Goal: Use online tool/utility: Utilize a website feature to perform a specific function

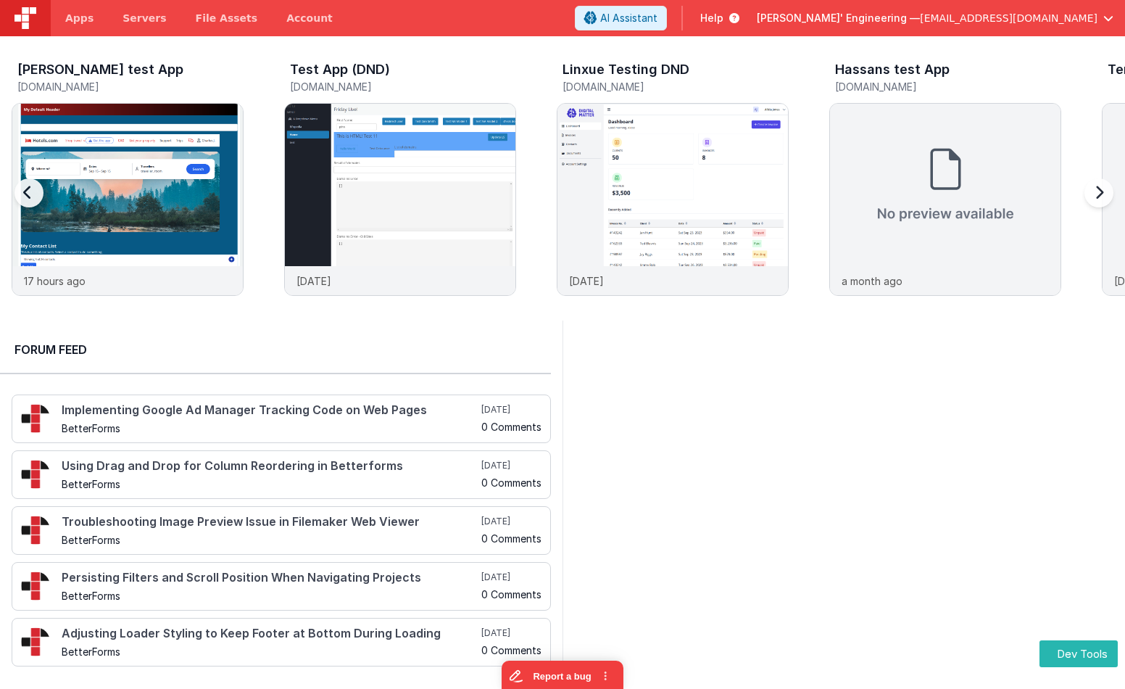
click at [178, 102] on div "[PERSON_NAME] test App [DOMAIN_NAME]" at bounding box center [128, 80] width 232 height 46
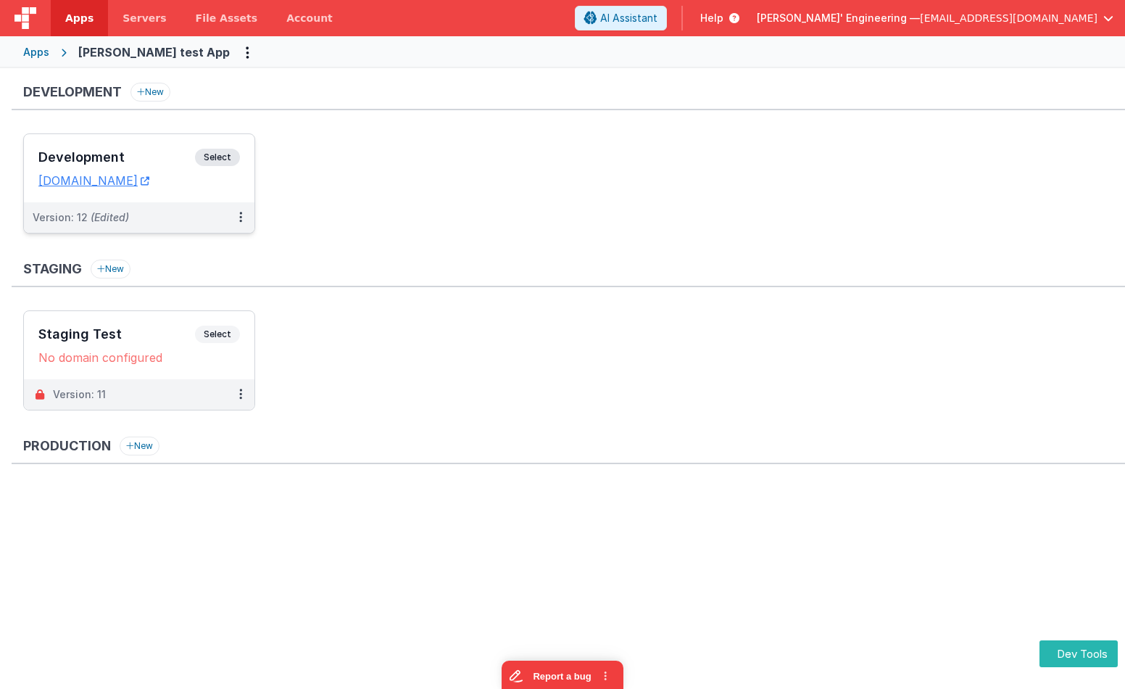
click at [223, 149] on span "Select" at bounding box center [217, 157] width 45 height 17
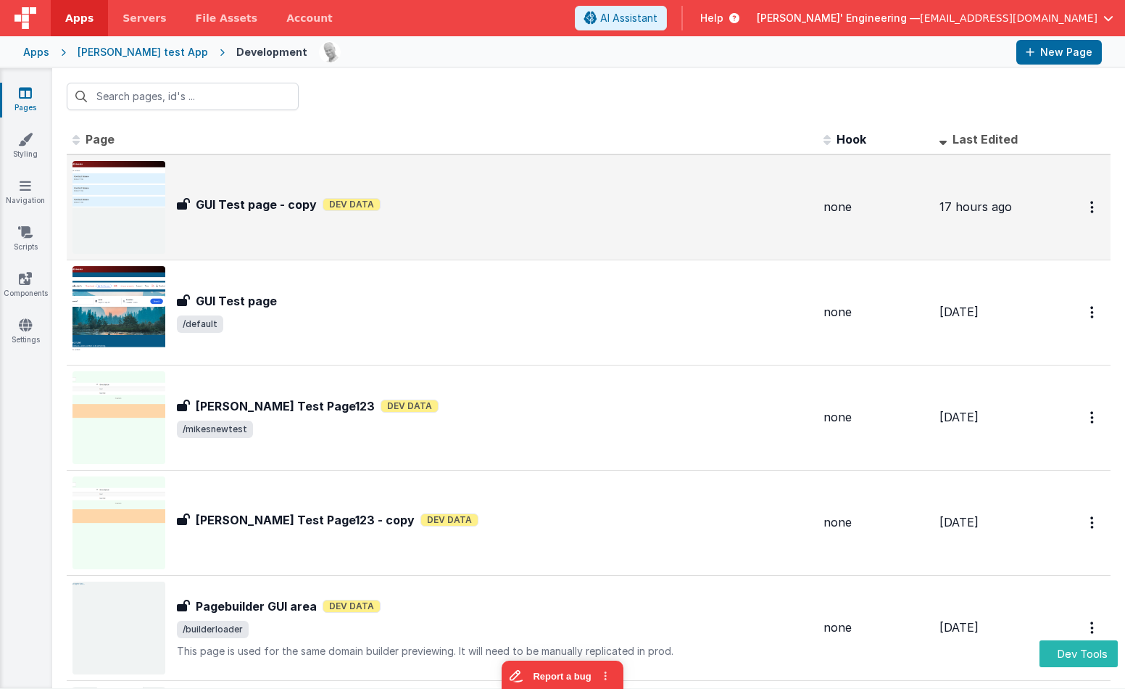
click at [442, 232] on div "GUI Test page - copy GUI Test page - copy Dev Data" at bounding box center [443, 207] width 740 height 93
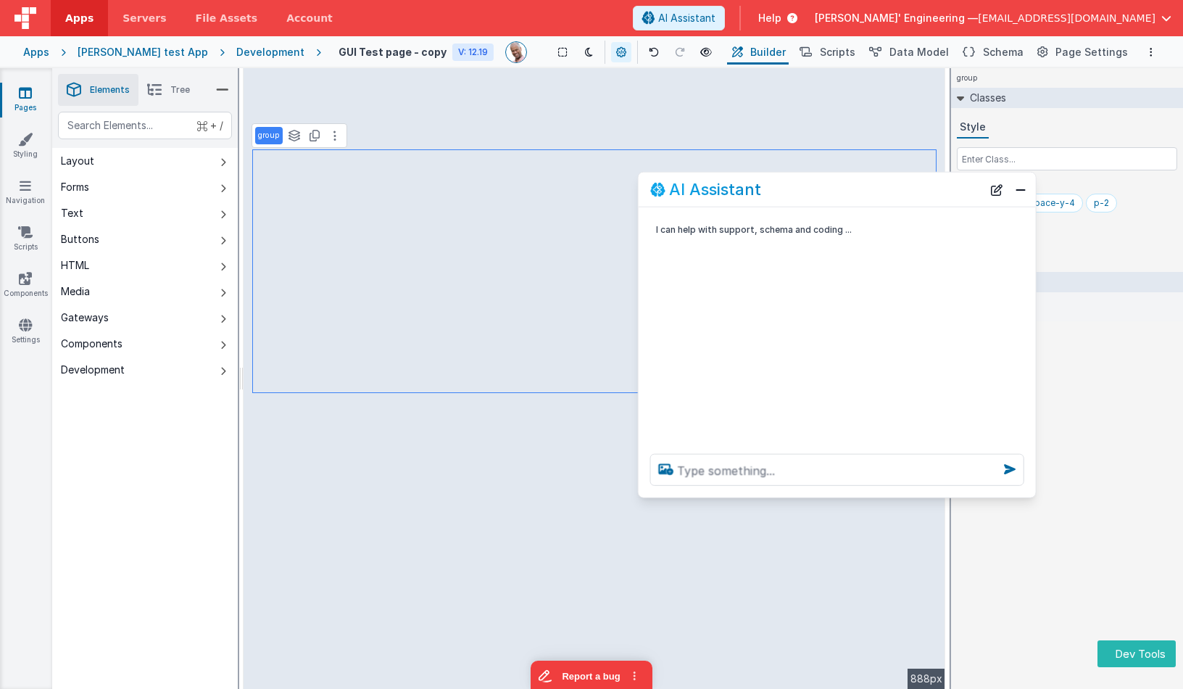
drag, startPoint x: 196, startPoint y: 380, endPoint x: 853, endPoint y: 223, distance: 674.6
click at [823, 200] on div "AI Assistant" at bounding box center [837, 190] width 397 height 34
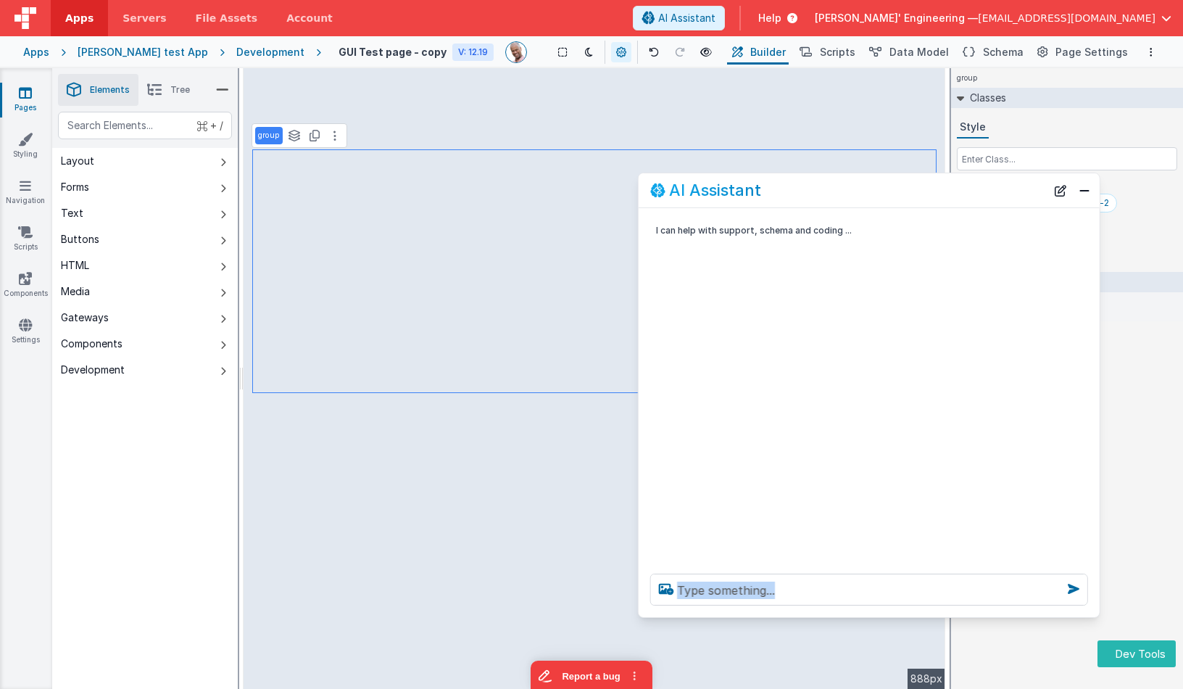
drag, startPoint x: 1032, startPoint y: 497, endPoint x: 1095, endPoint y: 616, distance: 134.9
click at [1095, 616] on div at bounding box center [869, 589] width 461 height 55
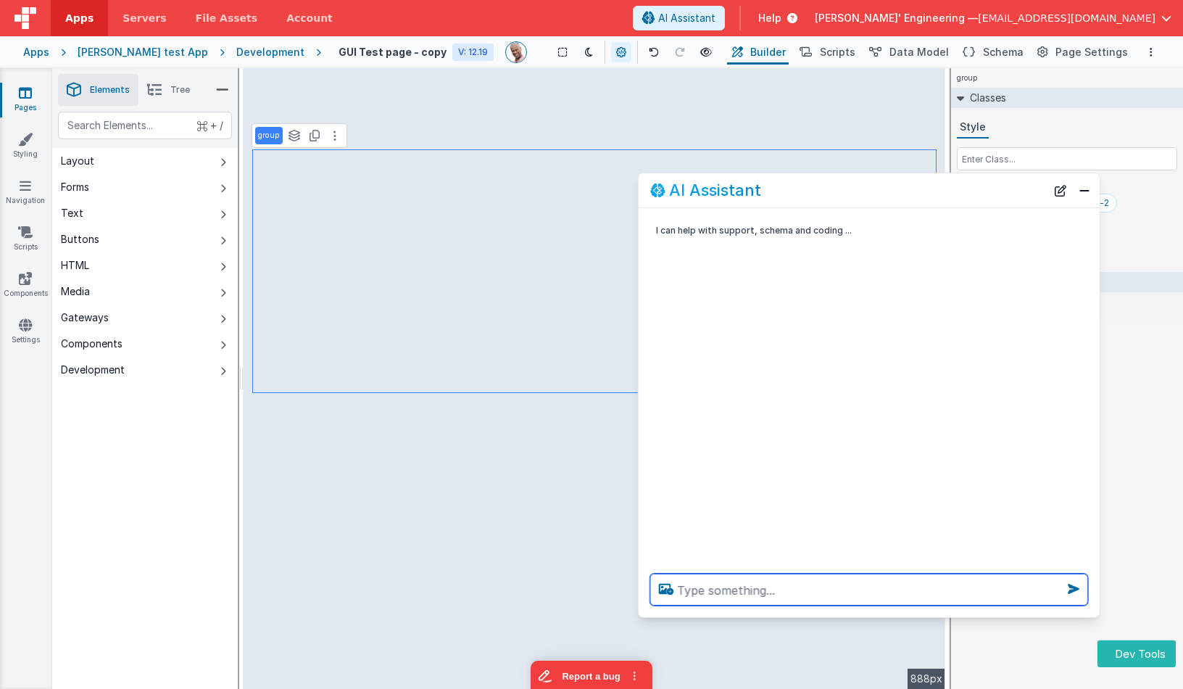
click at [979, 594] on textarea at bounding box center [869, 589] width 438 height 32
type textarea "change each contact card bg to various shades of blue"
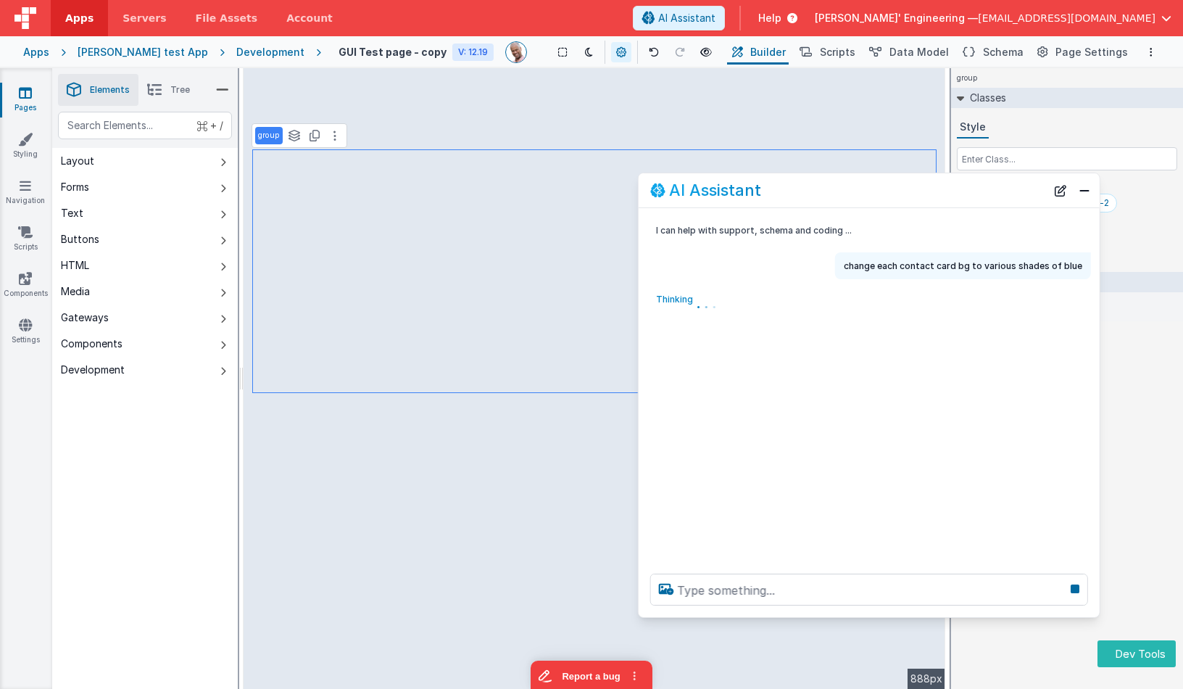
scroll to position [1, 0]
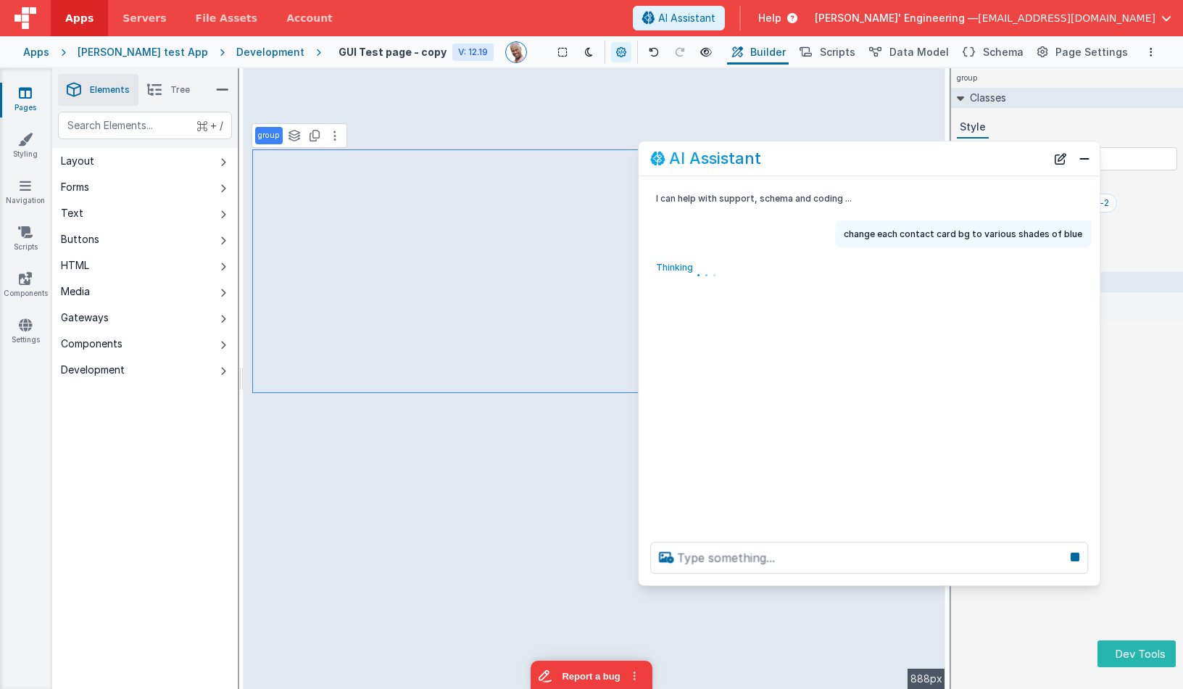
drag, startPoint x: 839, startPoint y: 178, endPoint x: 845, endPoint y: 160, distance: 18.3
click at [845, 160] on div "AI Assistant" at bounding box center [848, 158] width 396 height 17
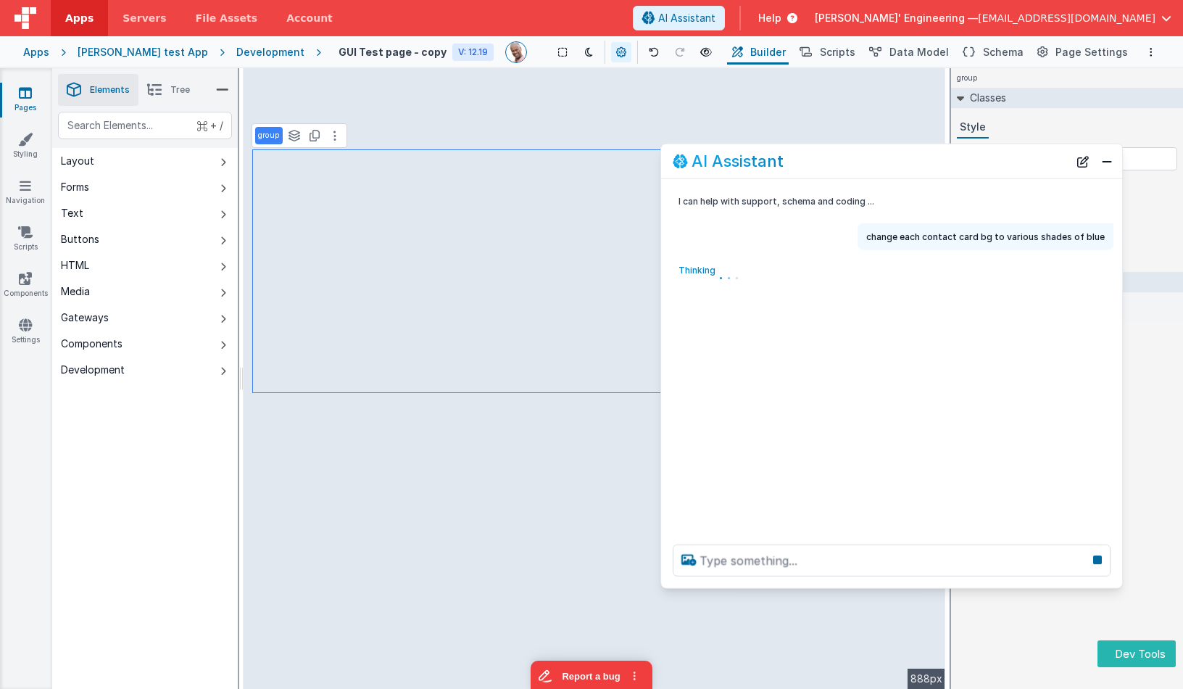
drag, startPoint x: 857, startPoint y: 168, endPoint x: 848, endPoint y: 152, distance: 19.2
click at [848, 152] on div "AI Assistant" at bounding box center [891, 161] width 461 height 34
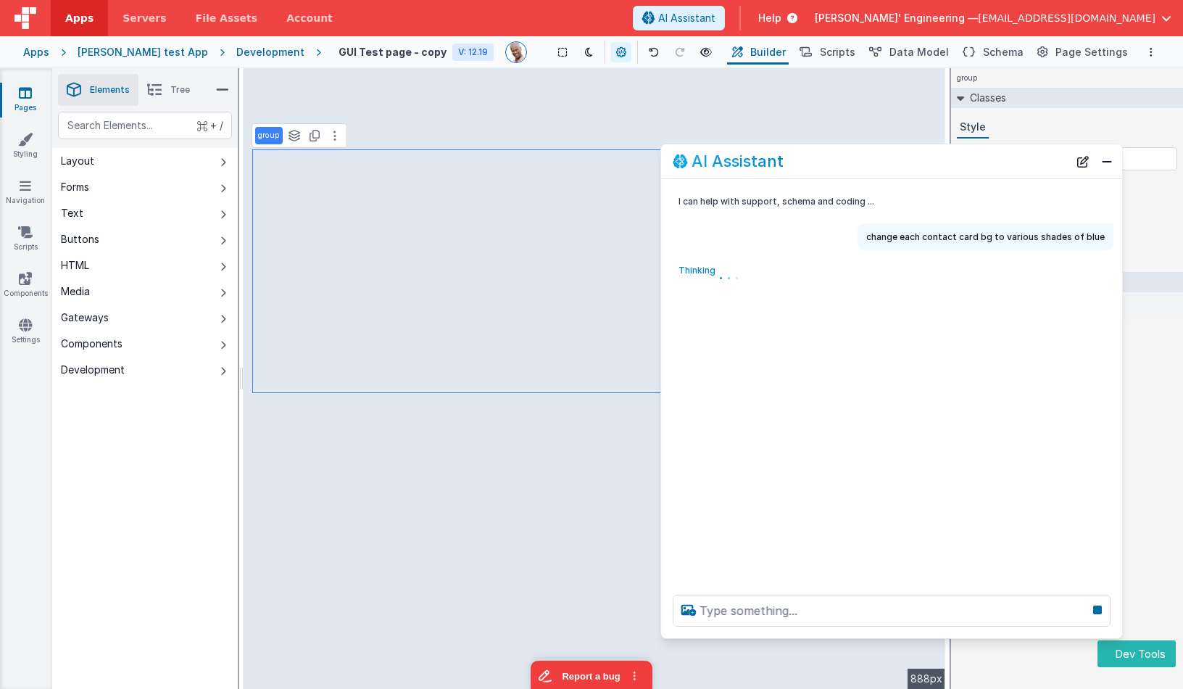
drag, startPoint x: 848, startPoint y: 585, endPoint x: 846, endPoint y: 635, distance: 50.1
click at [846, 635] on div at bounding box center [891, 610] width 461 height 55
click at [871, 450] on div "I can help with support, schema and coding ... change each contact card bg to v…" at bounding box center [891, 381] width 461 height 404
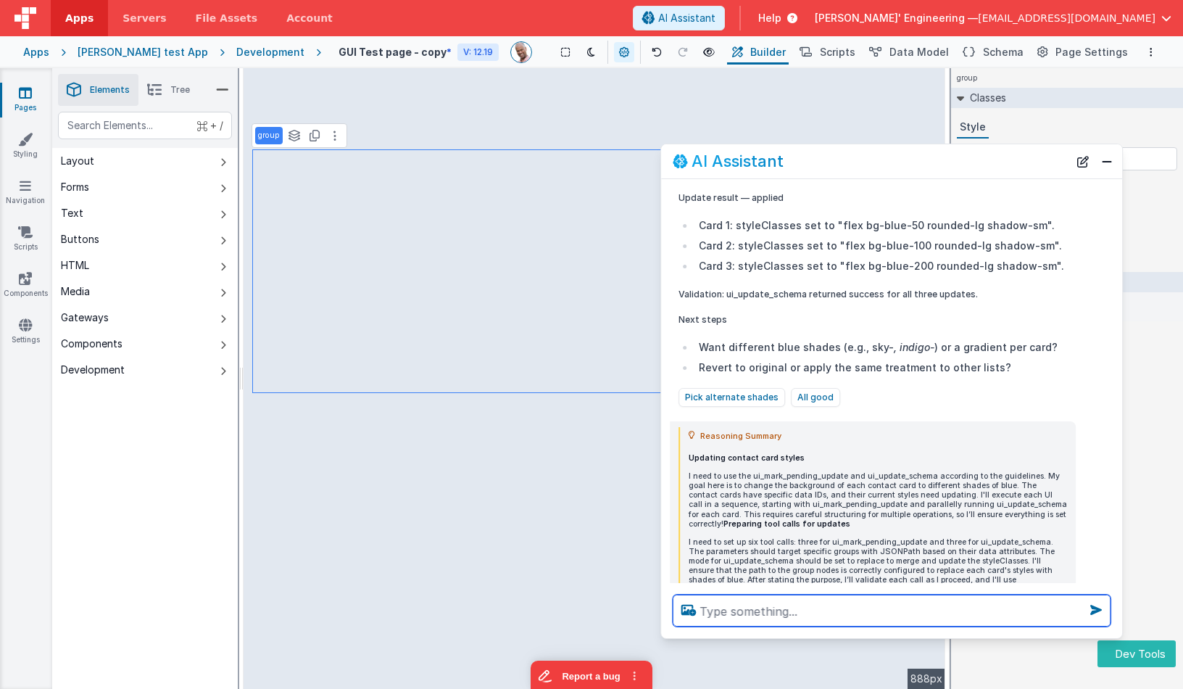
scroll to position [559, 0]
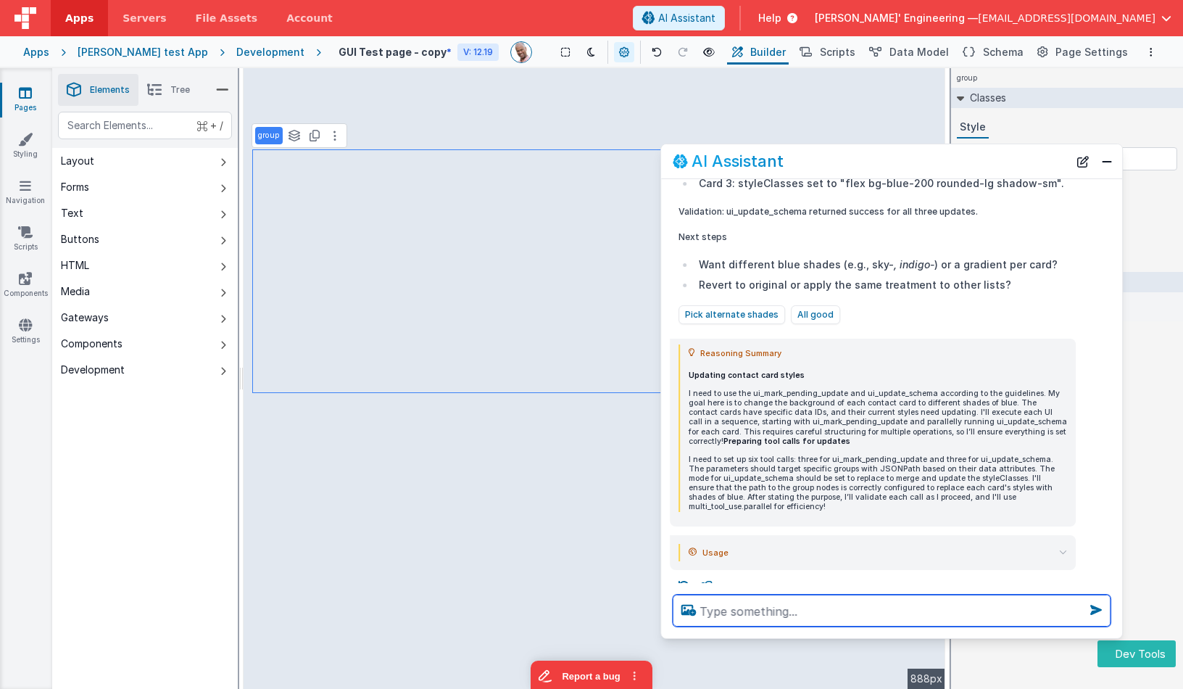
click at [729, 614] on textarea at bounding box center [892, 611] width 438 height 32
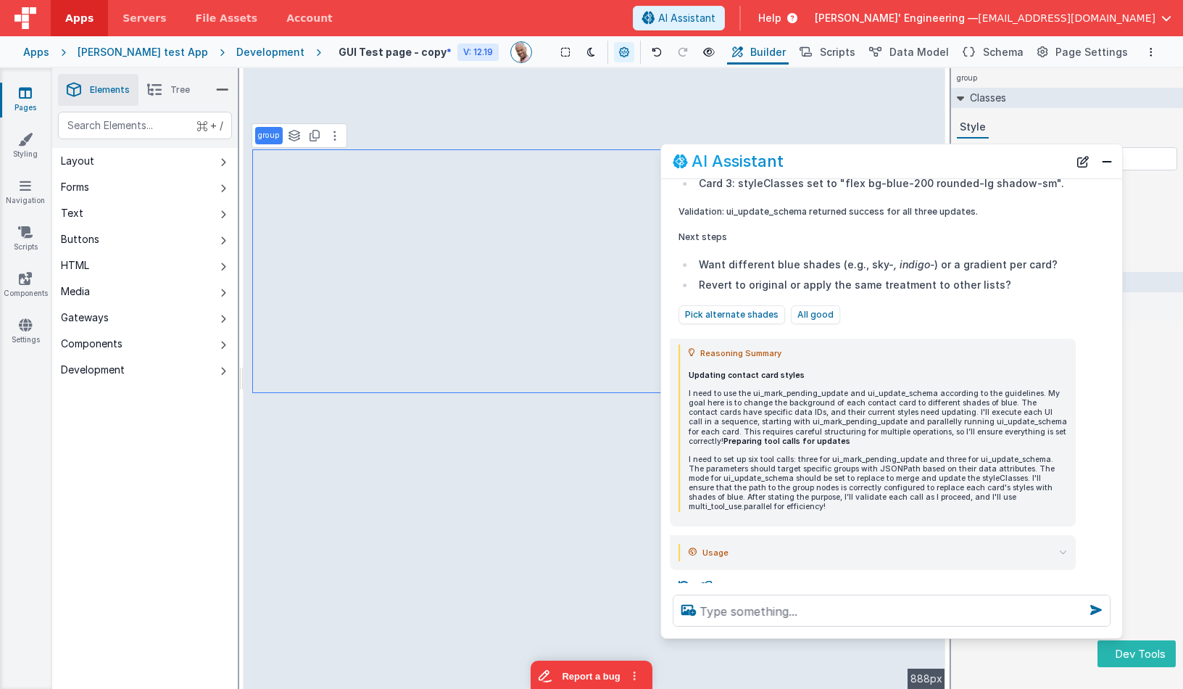
click at [1062, 548] on icon at bounding box center [1063, 552] width 8 height 8
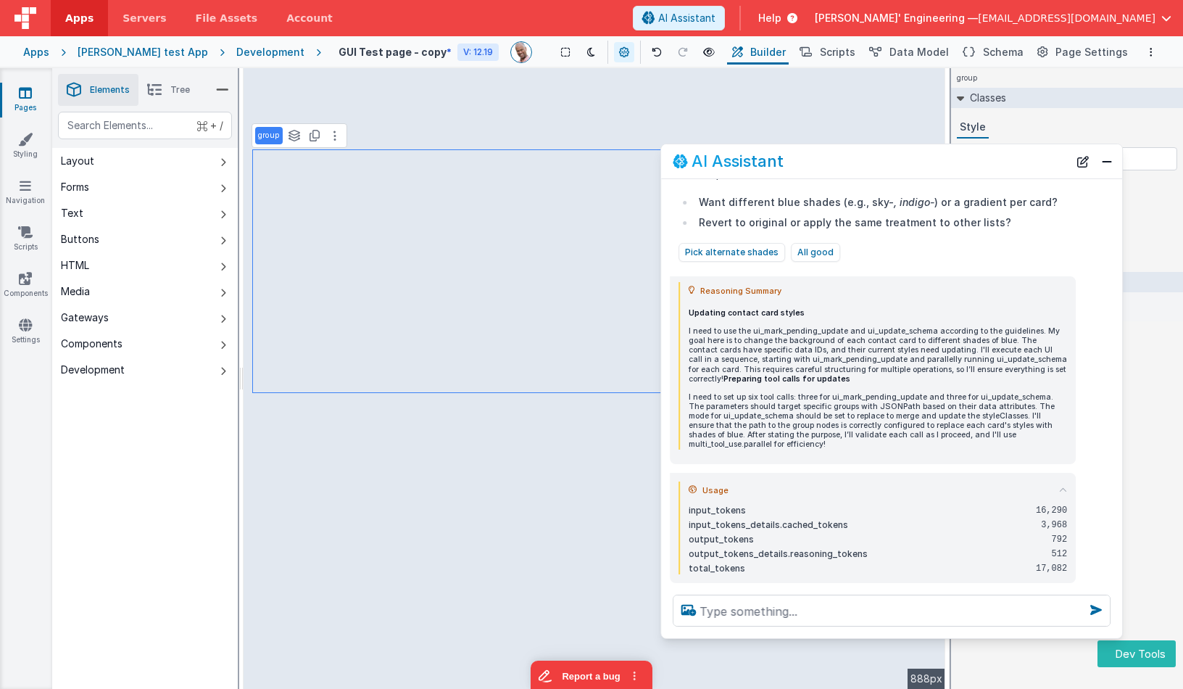
scroll to position [639, 0]
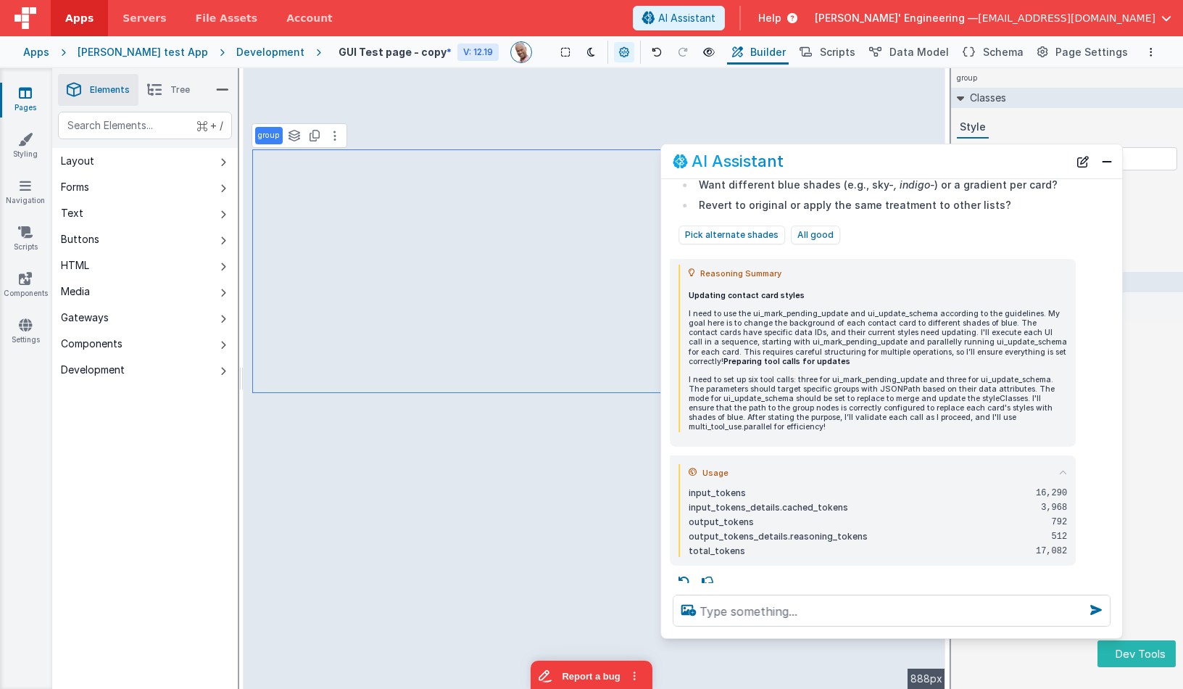
click at [1061, 468] on icon at bounding box center [1063, 472] width 8 height 8
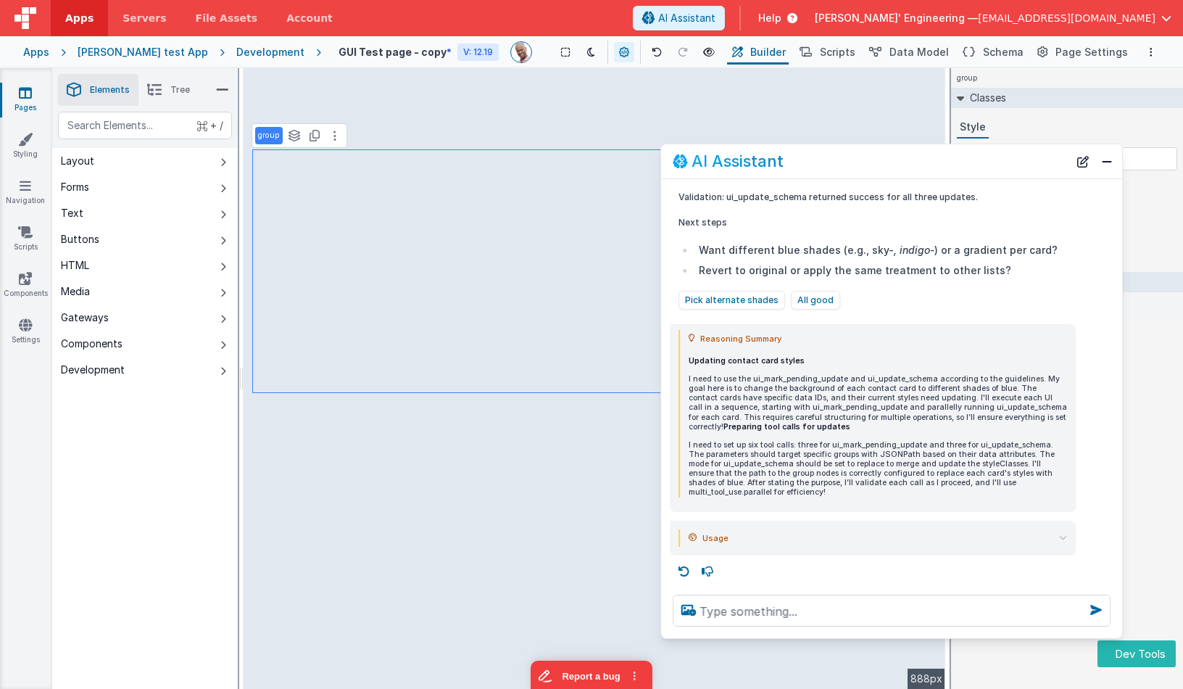
scroll to position [563, 0]
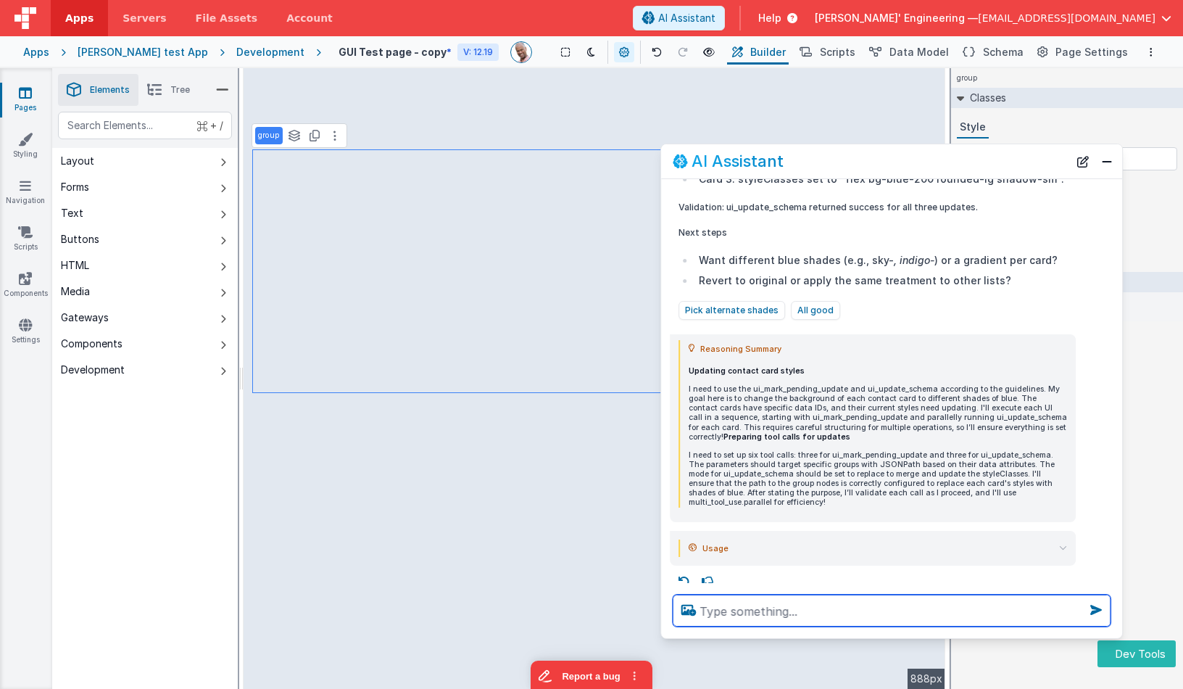
click at [921, 609] on textarea at bounding box center [892, 611] width 438 height 32
type textarea "make the avatars squareish"
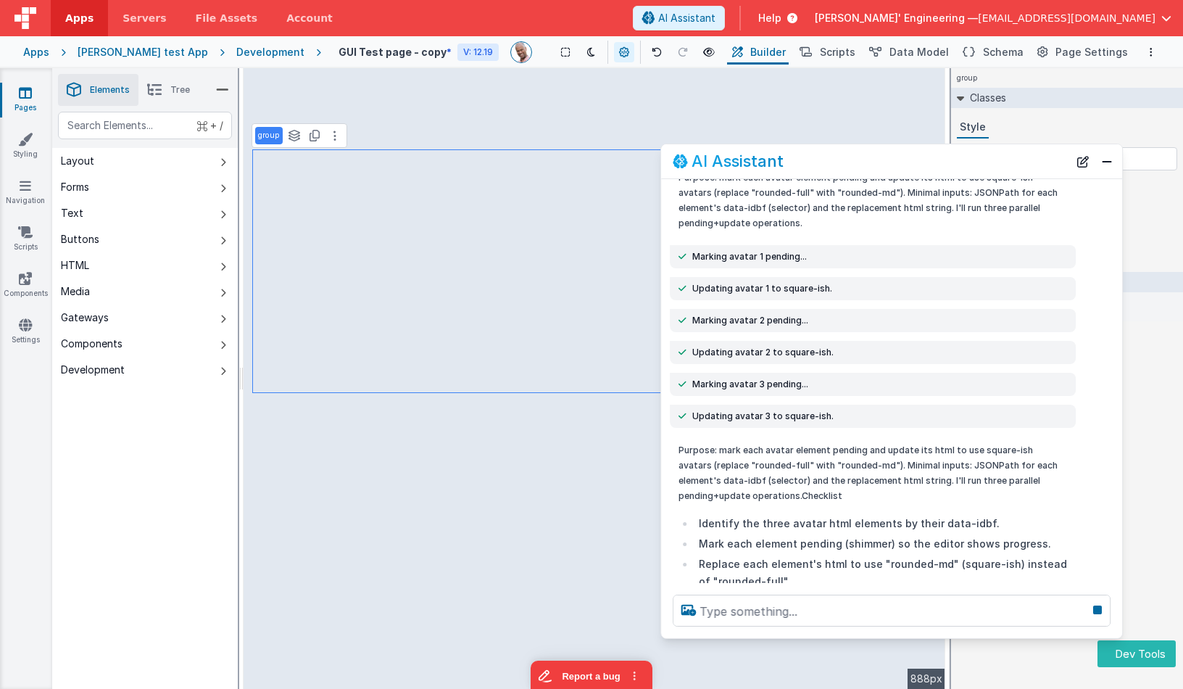
scroll to position [1035, 0]
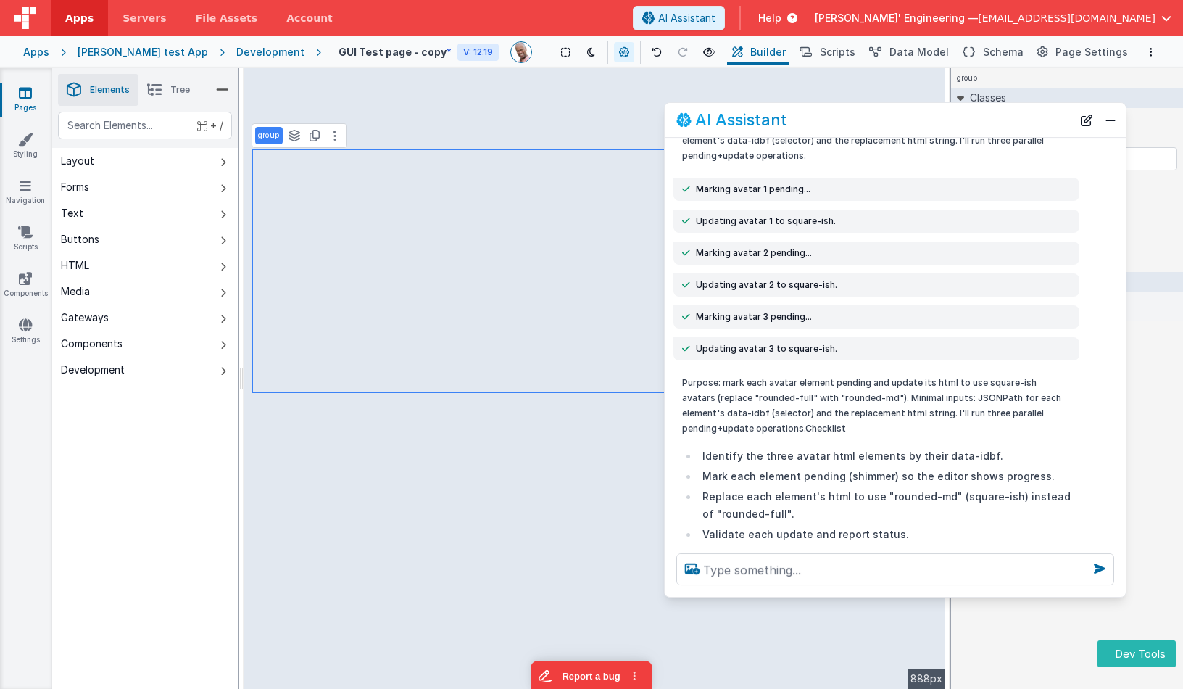
drag, startPoint x: 861, startPoint y: 169, endPoint x: 869, endPoint y: 144, distance: 26.6
click at [865, 128] on div "AI Assistant" at bounding box center [874, 119] width 396 height 17
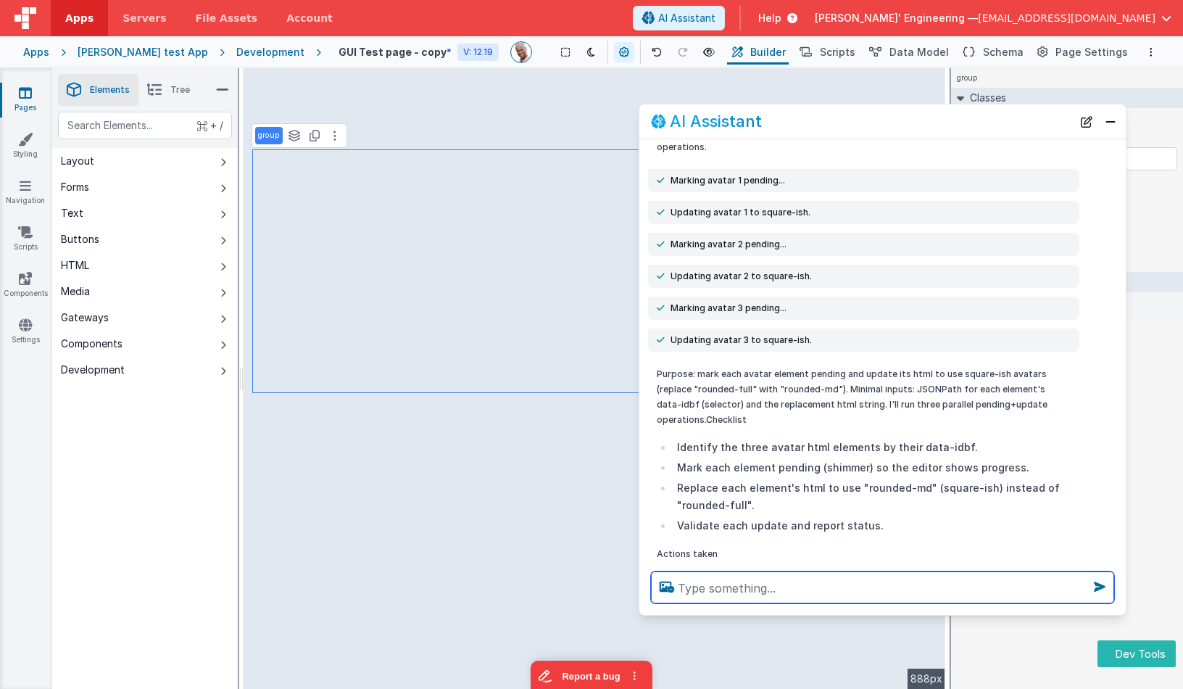
scroll to position [1026, 0]
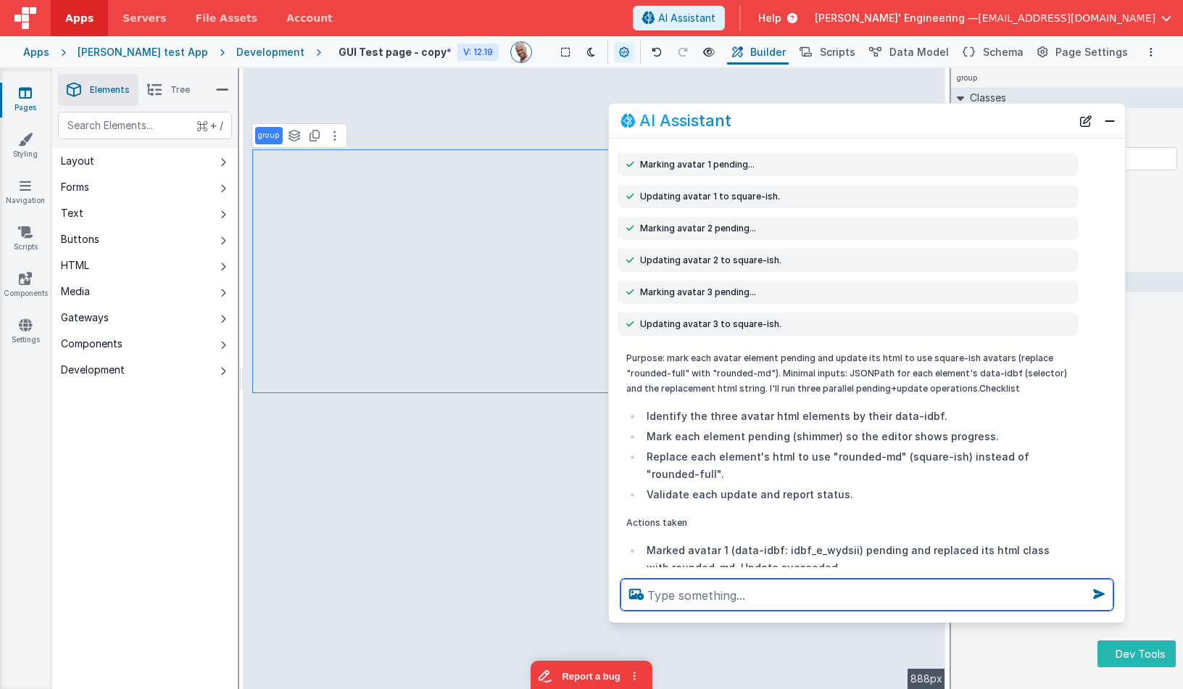
drag, startPoint x: 669, startPoint y: 595, endPoint x: 614, endPoint y: 619, distance: 60.1
click at [614, 619] on div at bounding box center [867, 594] width 516 height 55
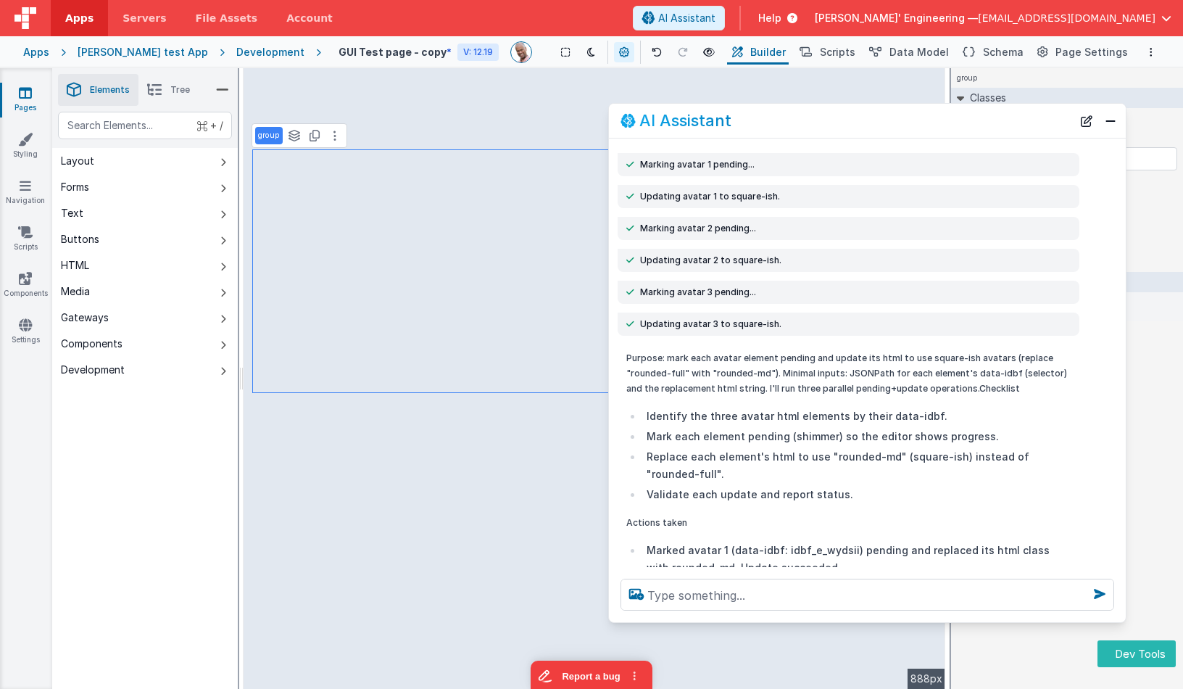
click at [782, 529] on p "Actions taken" at bounding box center [848, 522] width 444 height 15
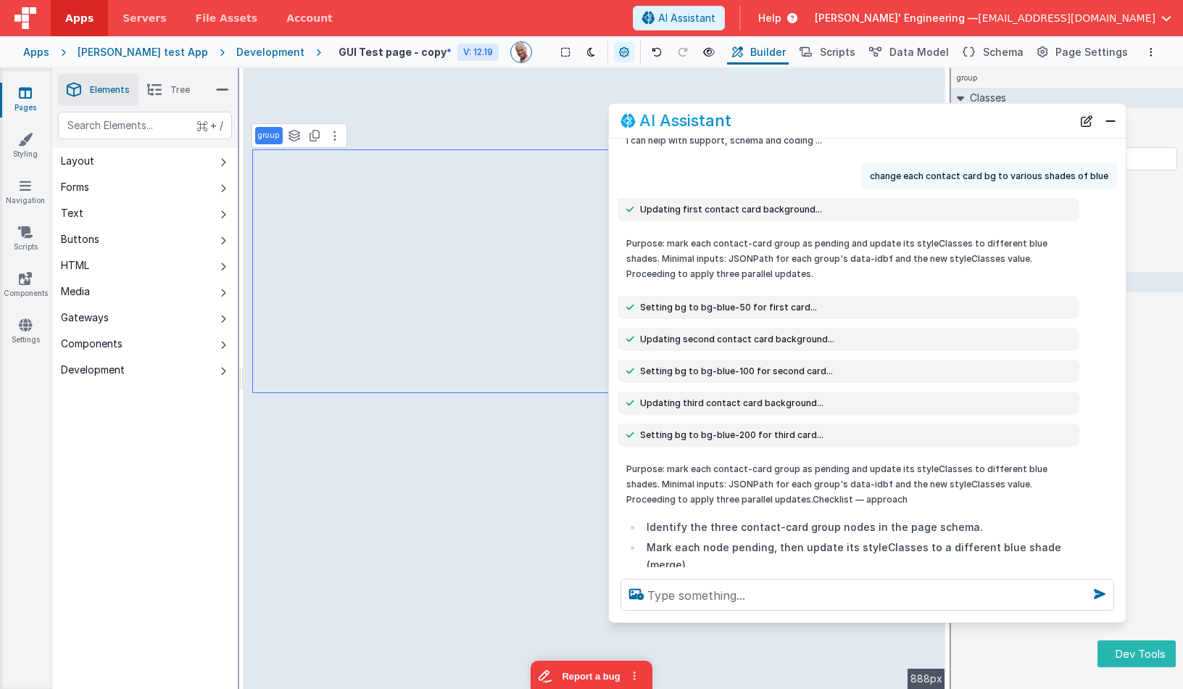
scroll to position [0, 0]
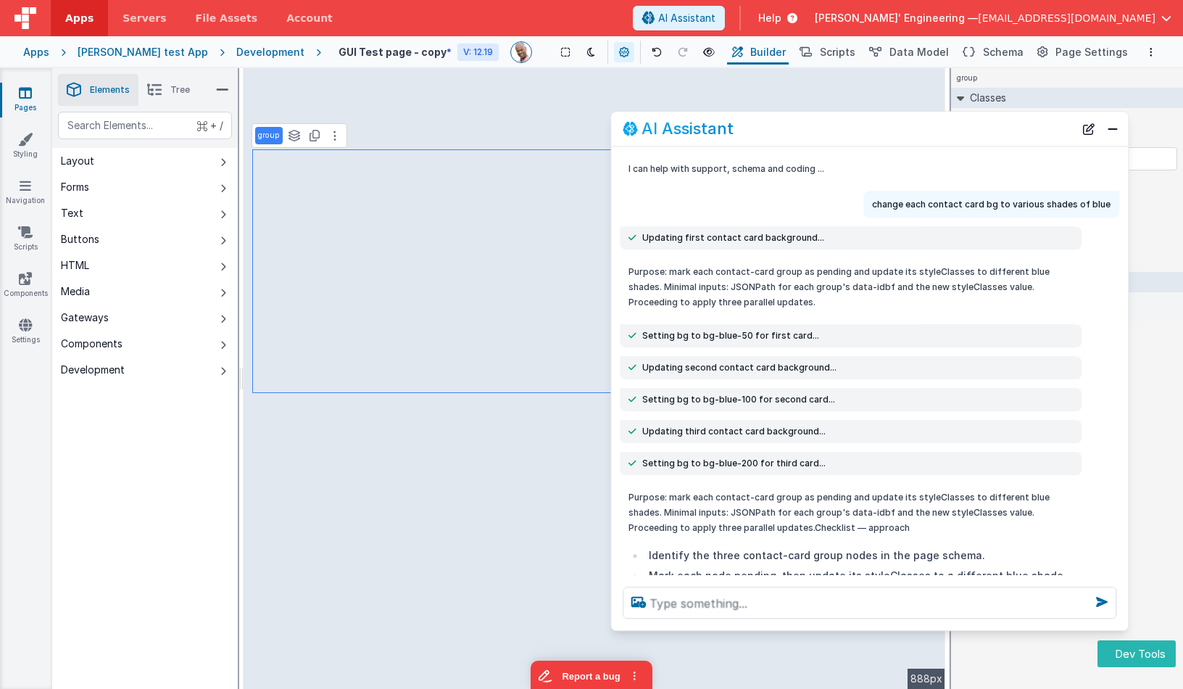
drag, startPoint x: 853, startPoint y: 121, endPoint x: 827, endPoint y: 131, distance: 27.3
click at [854, 130] on div "AI Assistant" at bounding box center [849, 128] width 452 height 17
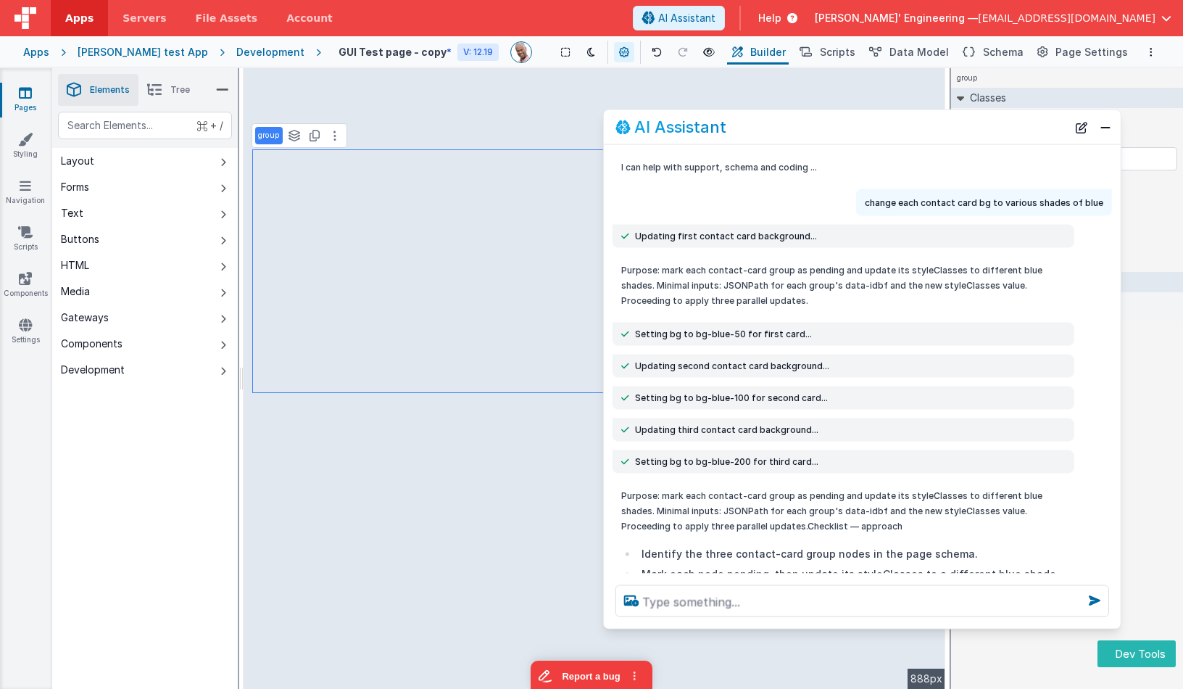
drag, startPoint x: 805, startPoint y: 131, endPoint x: 796, endPoint y: 129, distance: 8.8
click at [797, 128] on div "AI Assistant" at bounding box center [842, 126] width 452 height 17
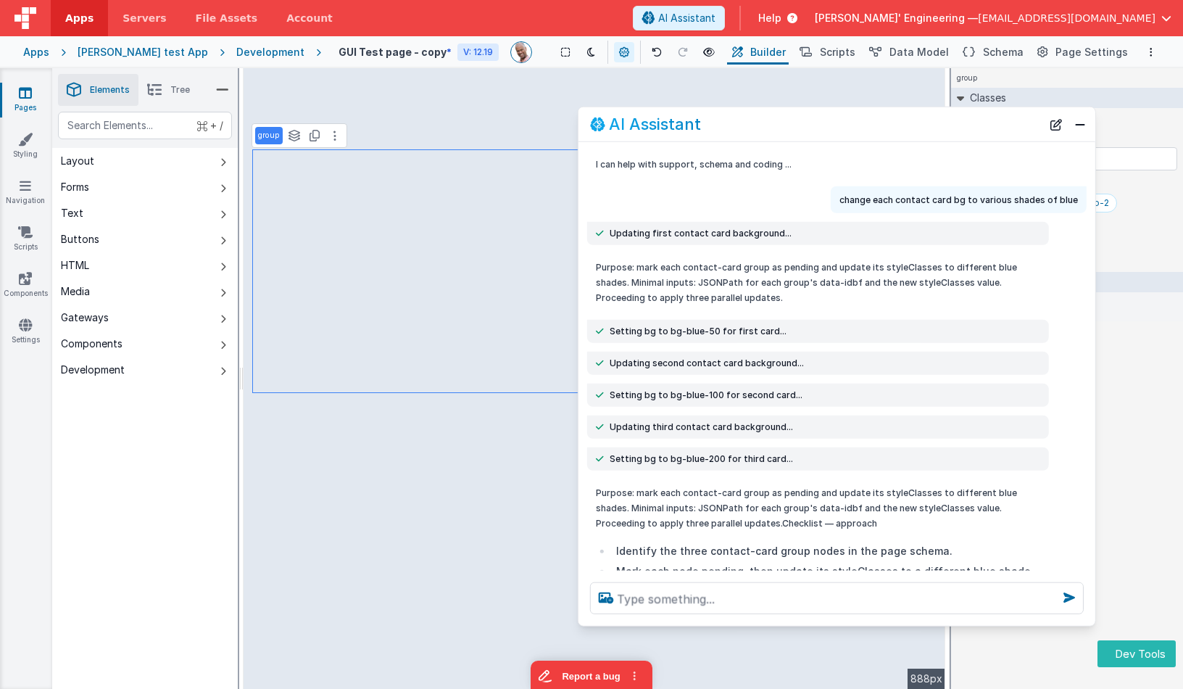
drag, startPoint x: 800, startPoint y: 123, endPoint x: 775, endPoint y: 120, distance: 25.5
click at [775, 120] on div "AI Assistant" at bounding box center [816, 123] width 452 height 17
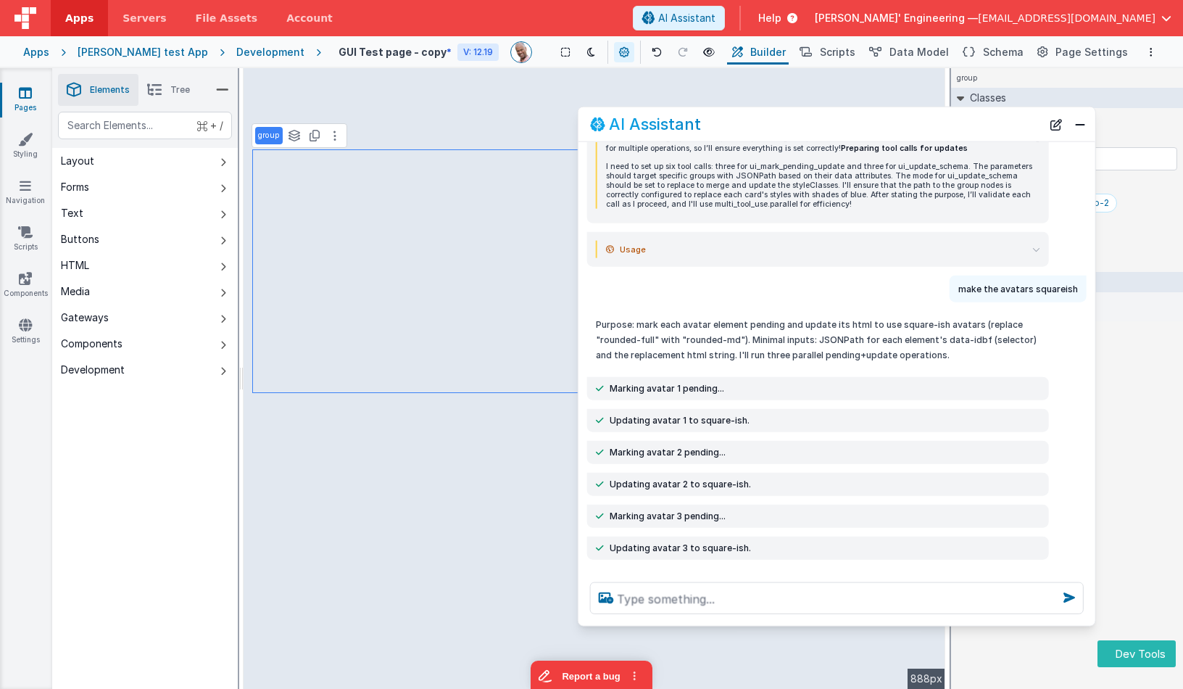
scroll to position [1007, 0]
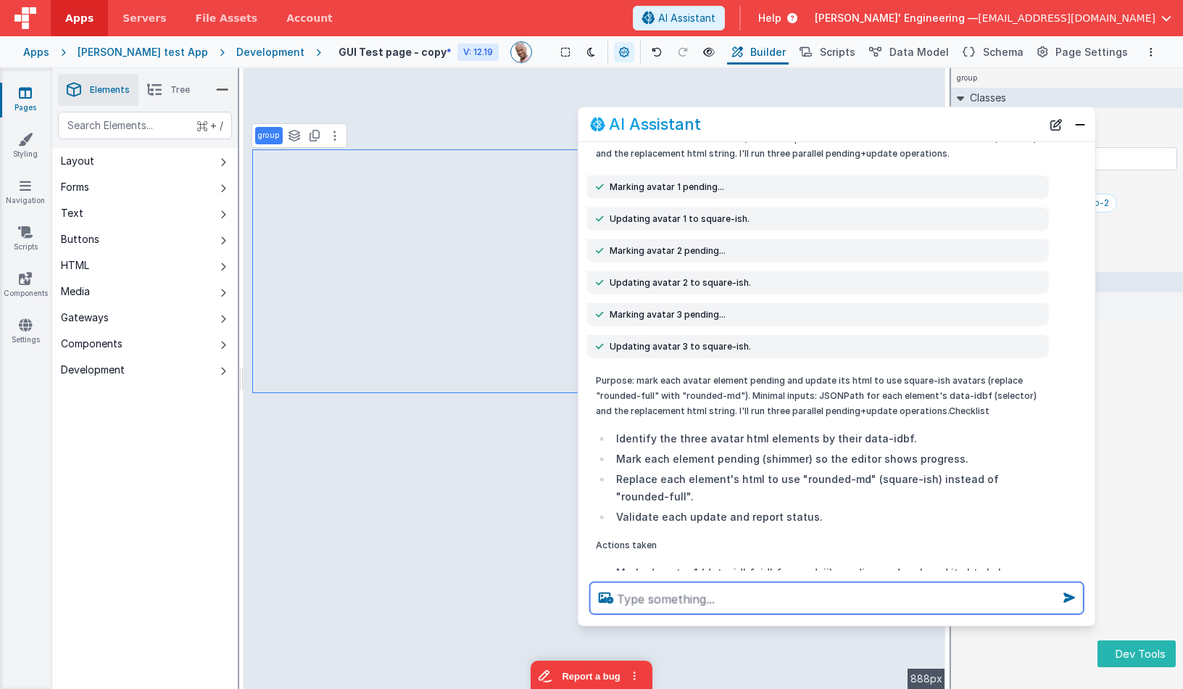
click at [726, 597] on textarea at bounding box center [837, 598] width 494 height 32
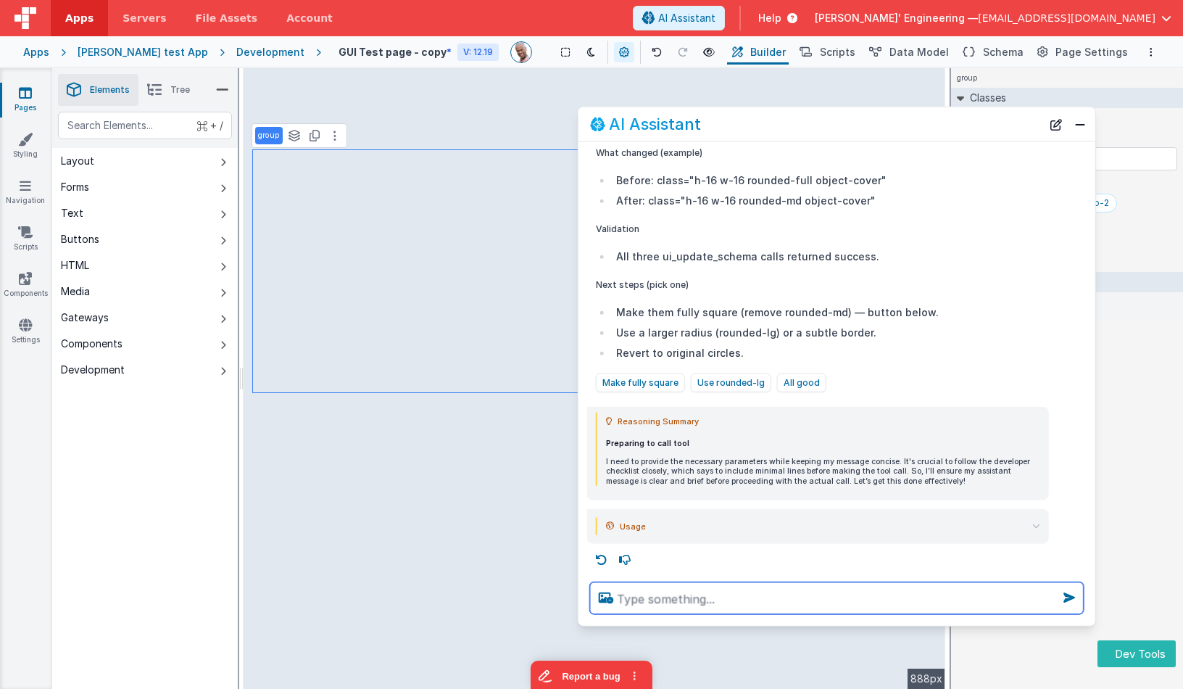
click at [745, 589] on textarea at bounding box center [837, 598] width 494 height 32
click at [732, 597] on textarea "change each contact to a photo of a different animal" at bounding box center [837, 598] width 494 height 32
type textarea "change each contact avatar photo to a photo of a different animal"
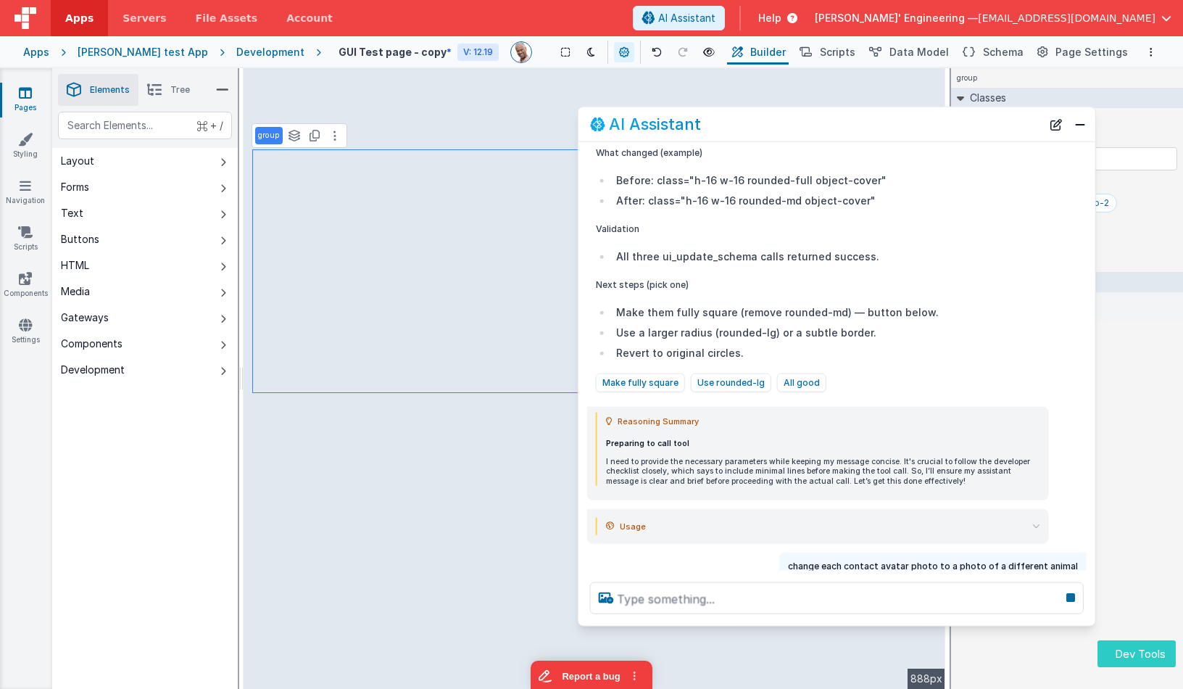
scroll to position [1596, 0]
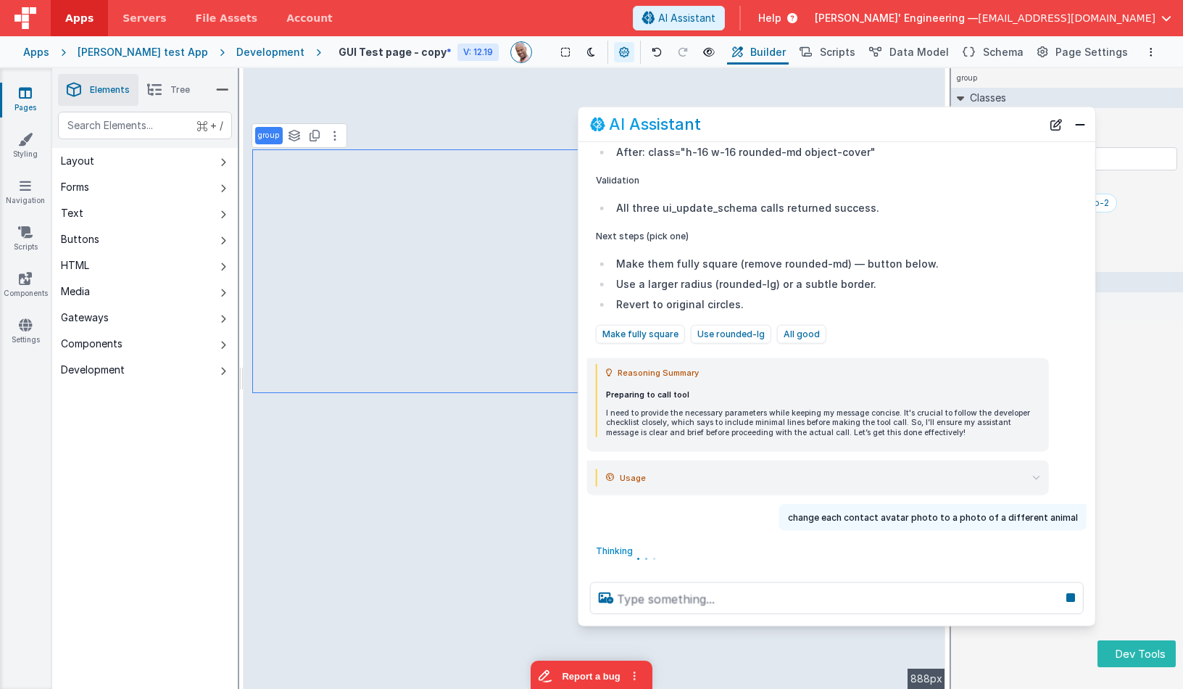
click at [1031, 475] on summary "Usage" at bounding box center [823, 476] width 434 height 17
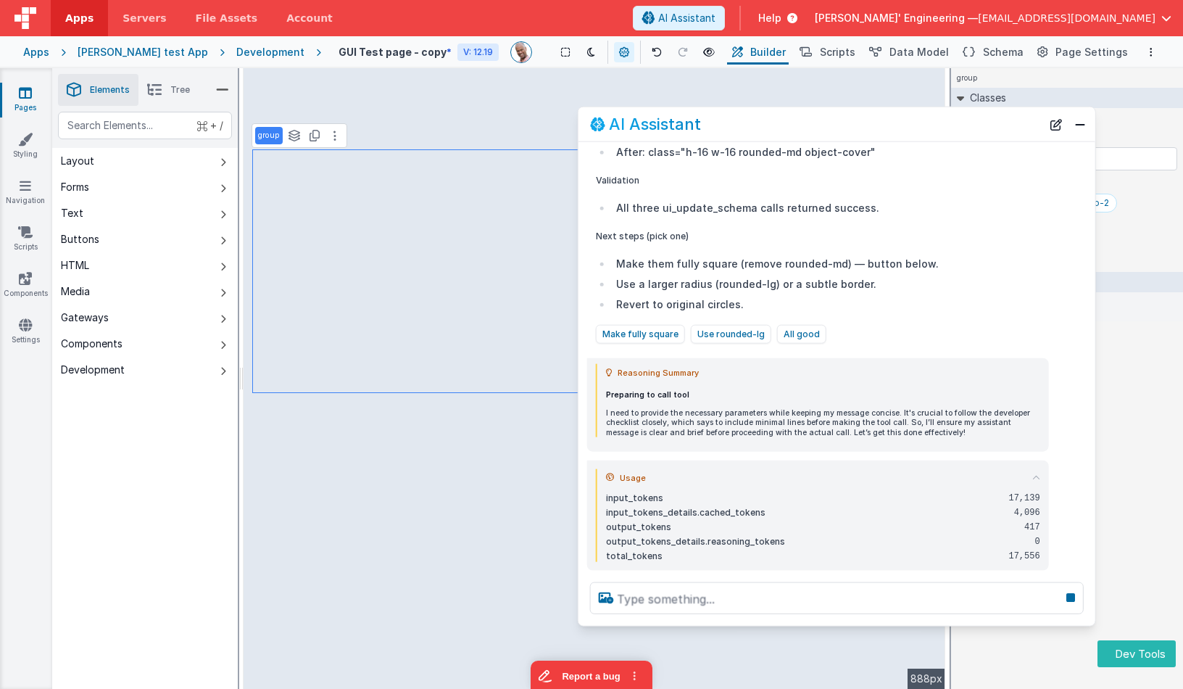
click at [1032, 473] on icon at bounding box center [1036, 477] width 8 height 8
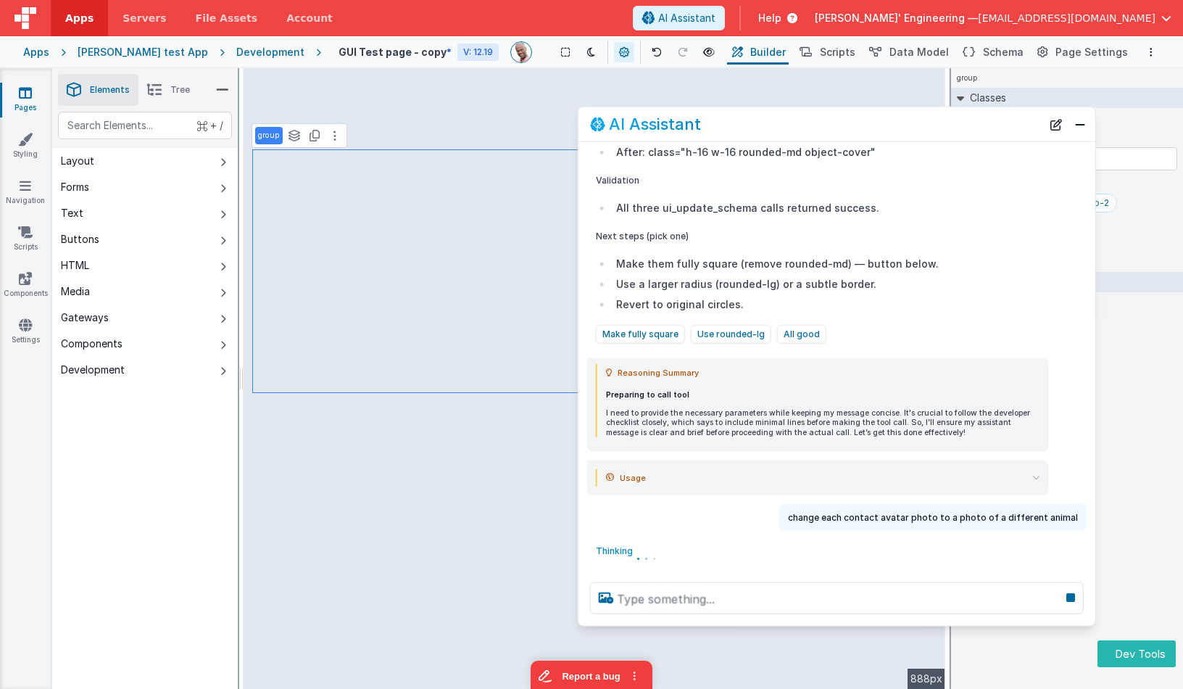
click at [1032, 475] on icon at bounding box center [1036, 477] width 8 height 8
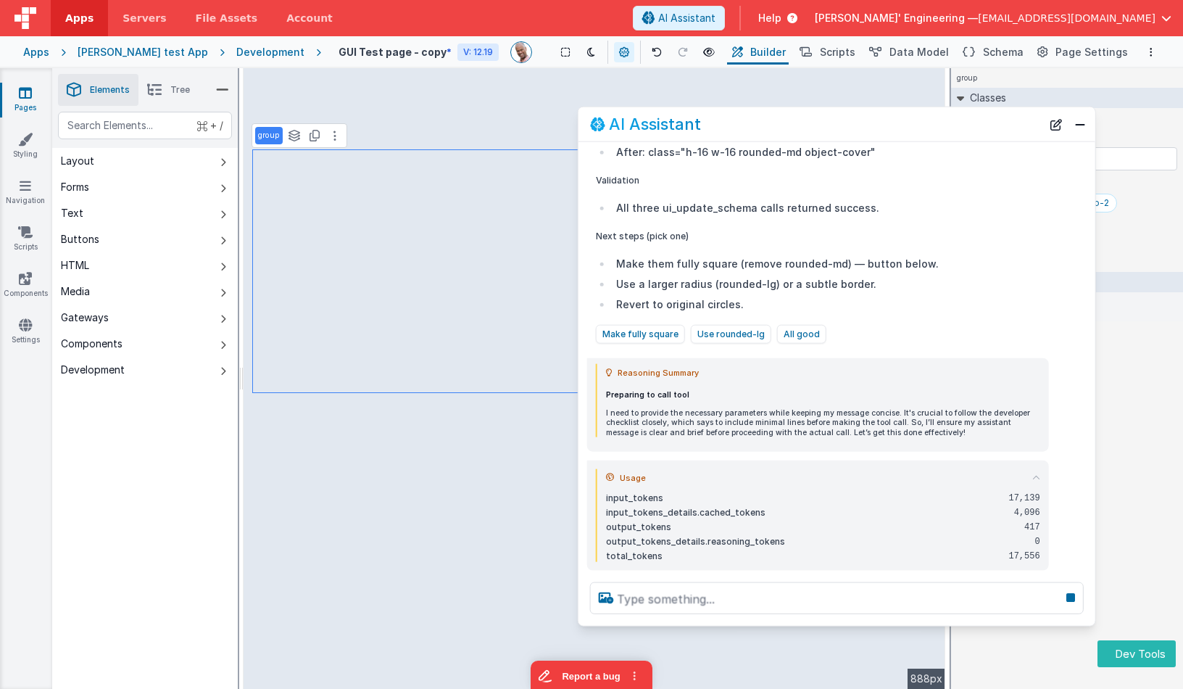
click at [1032, 475] on icon at bounding box center [1036, 477] width 8 height 8
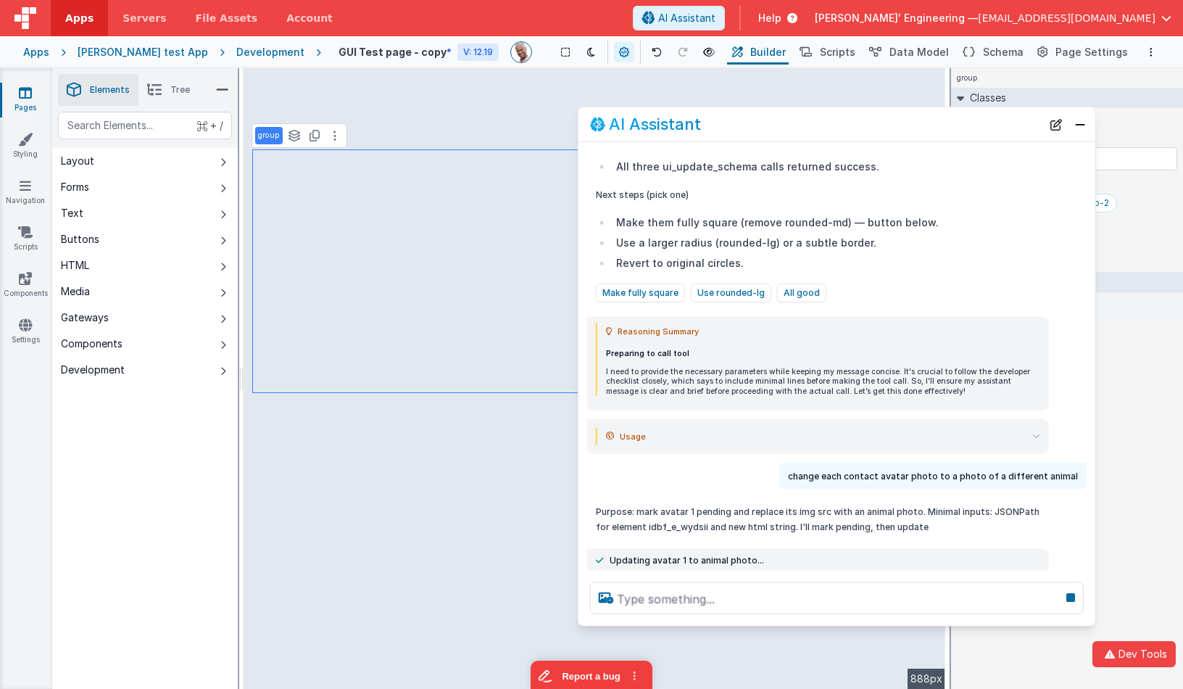
scroll to position [1753, 0]
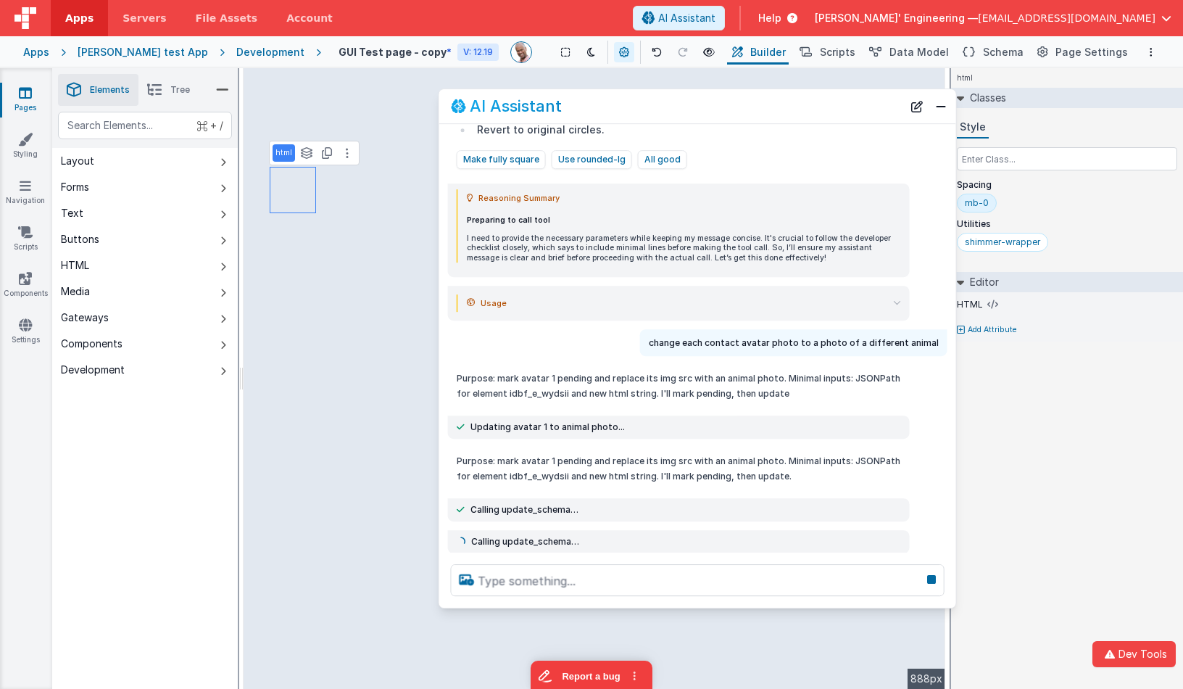
drag, startPoint x: 927, startPoint y: 133, endPoint x: 787, endPoint y: 115, distance: 140.4
click at [787, 115] on div "AI Assistant" at bounding box center [677, 106] width 452 height 17
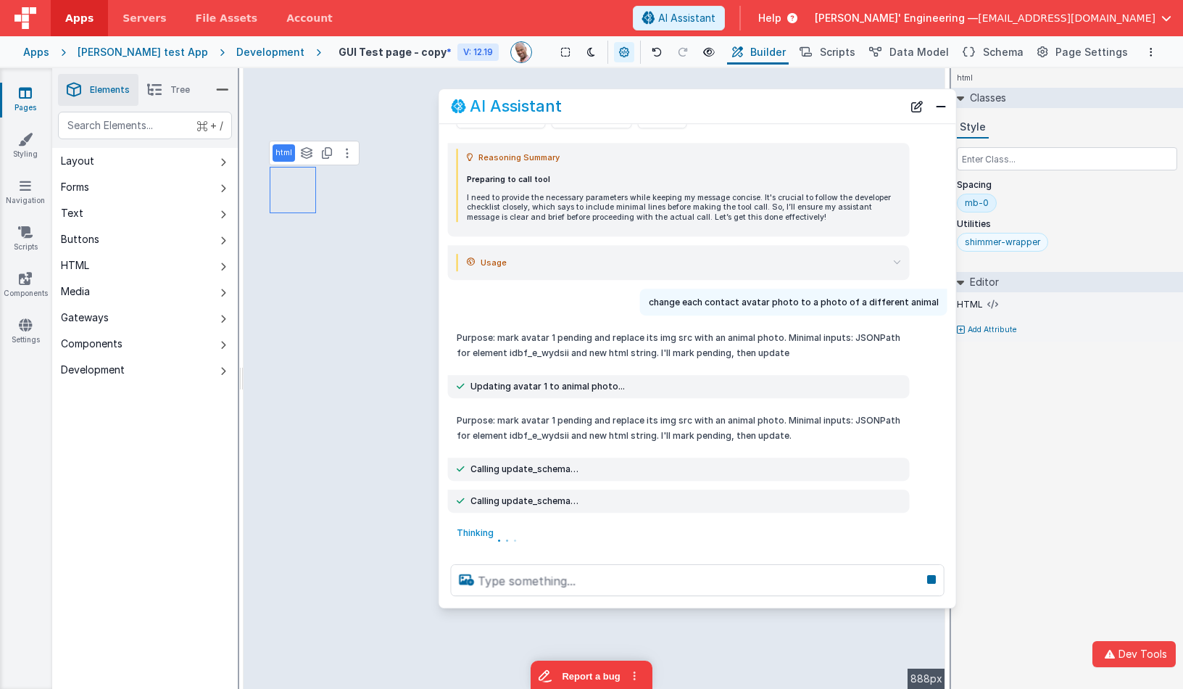
click at [994, 236] on div "shimmer-wrapper" at bounding box center [1002, 242] width 75 height 12
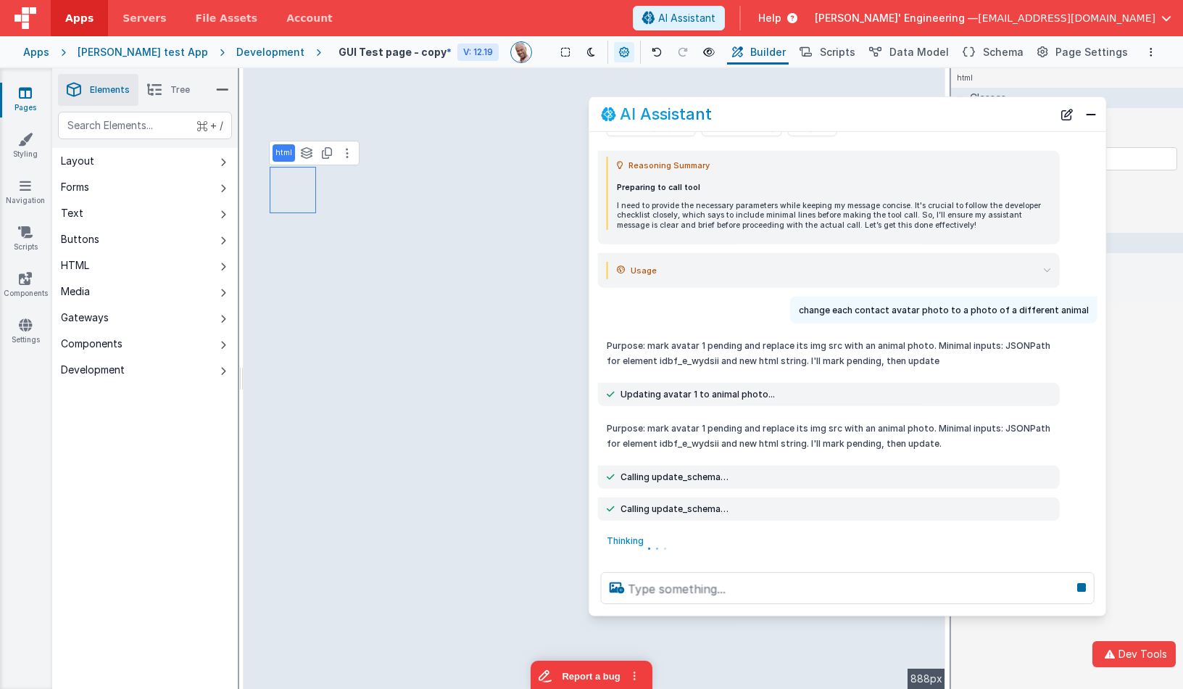
drag, startPoint x: 673, startPoint y: 100, endPoint x: 822, endPoint y: 107, distance: 149.5
click at [823, 107] on div "AI Assistant" at bounding box center [827, 113] width 452 height 17
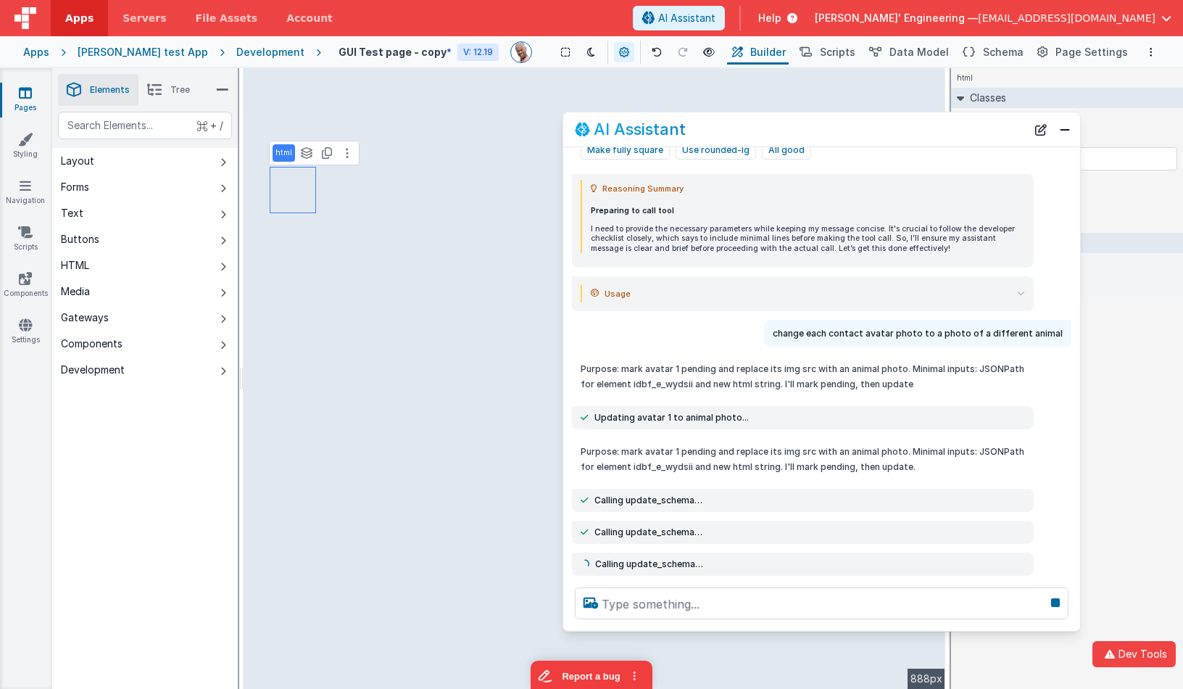
drag, startPoint x: 917, startPoint y: 113, endPoint x: 891, endPoint y: 128, distance: 30.2
click at [891, 128] on div "AI Assistant" at bounding box center [801, 128] width 452 height 17
drag, startPoint x: 866, startPoint y: 129, endPoint x: 846, endPoint y: 170, distance: 45.7
click at [867, 129] on div "AI Assistant" at bounding box center [802, 127] width 452 height 17
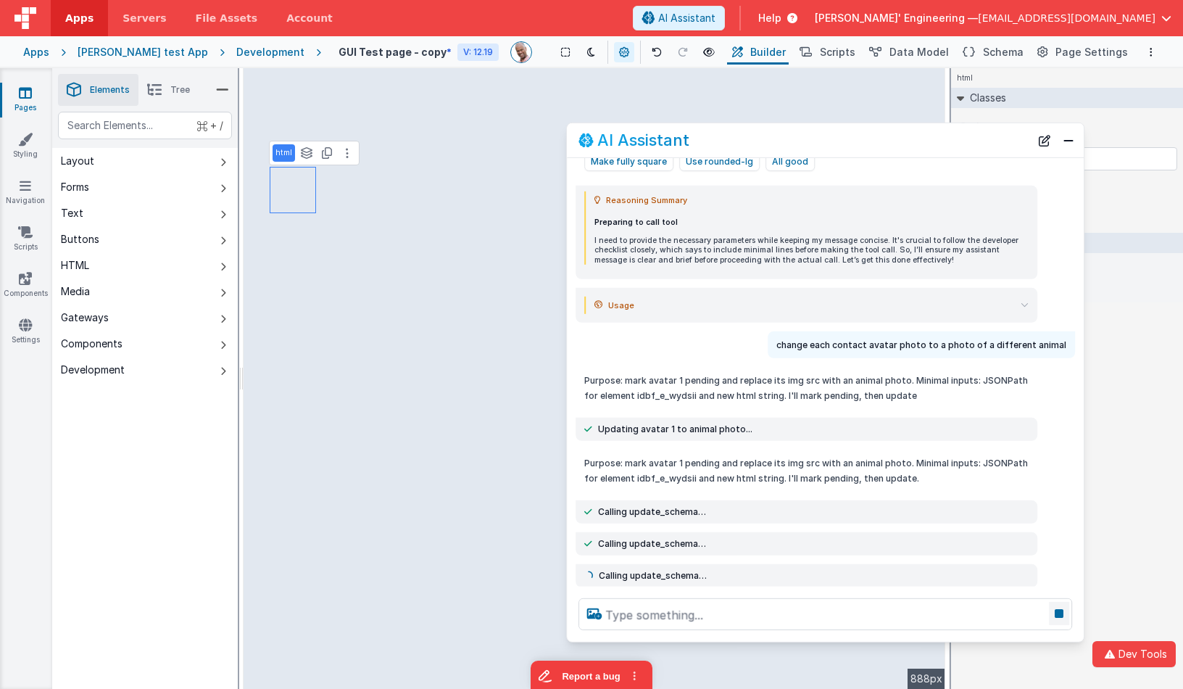
click at [1060, 618] on icon at bounding box center [1059, 613] width 20 height 23
click at [613, 583] on div "Calling update_schema…" at bounding box center [807, 575] width 462 height 23
click at [652, 50] on icon at bounding box center [657, 52] width 10 height 10
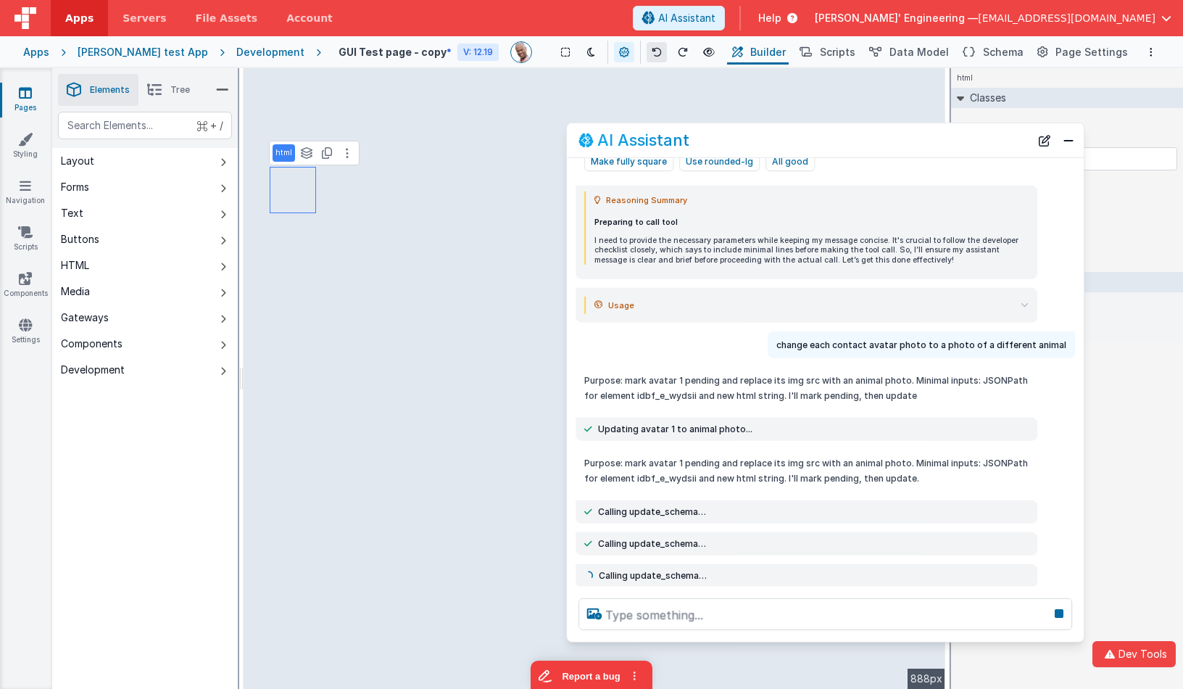
click at [652, 50] on icon at bounding box center [657, 52] width 10 height 10
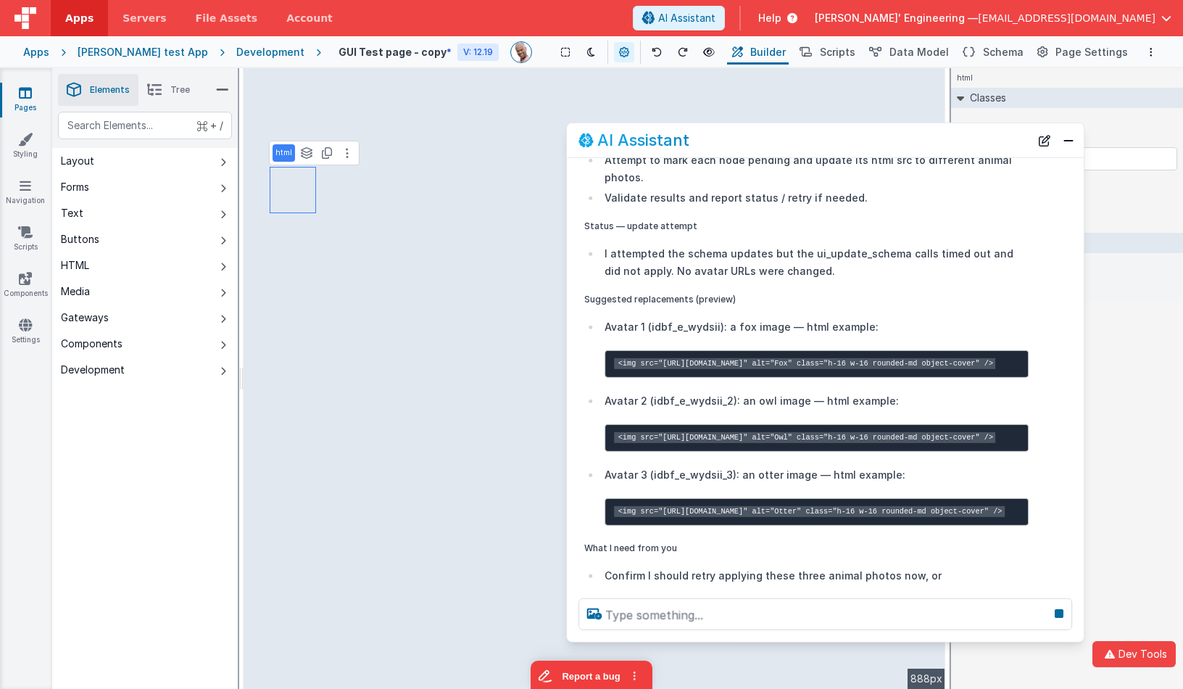
scroll to position [2269, 0]
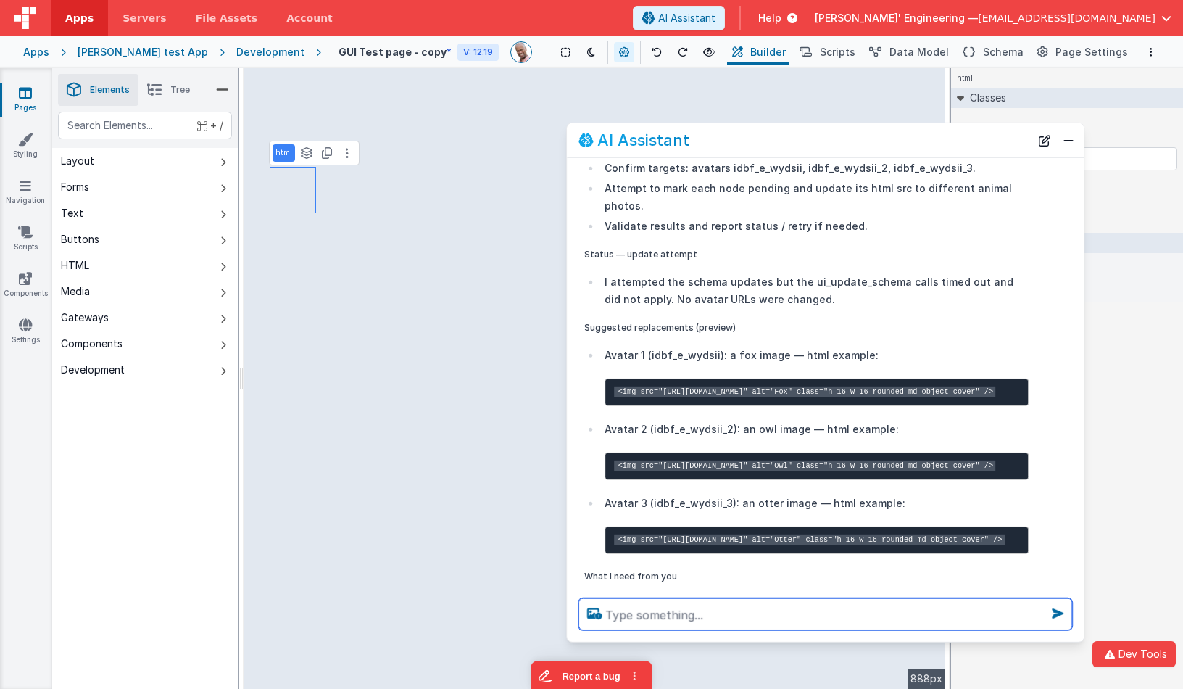
click at [849, 209] on ul "Confirm targets: avatars idbf_e_wydsii, idbf_e_wydsii_2, idbf_e_wydsii_3. Attem…" at bounding box center [806, 197] width 444 height 75
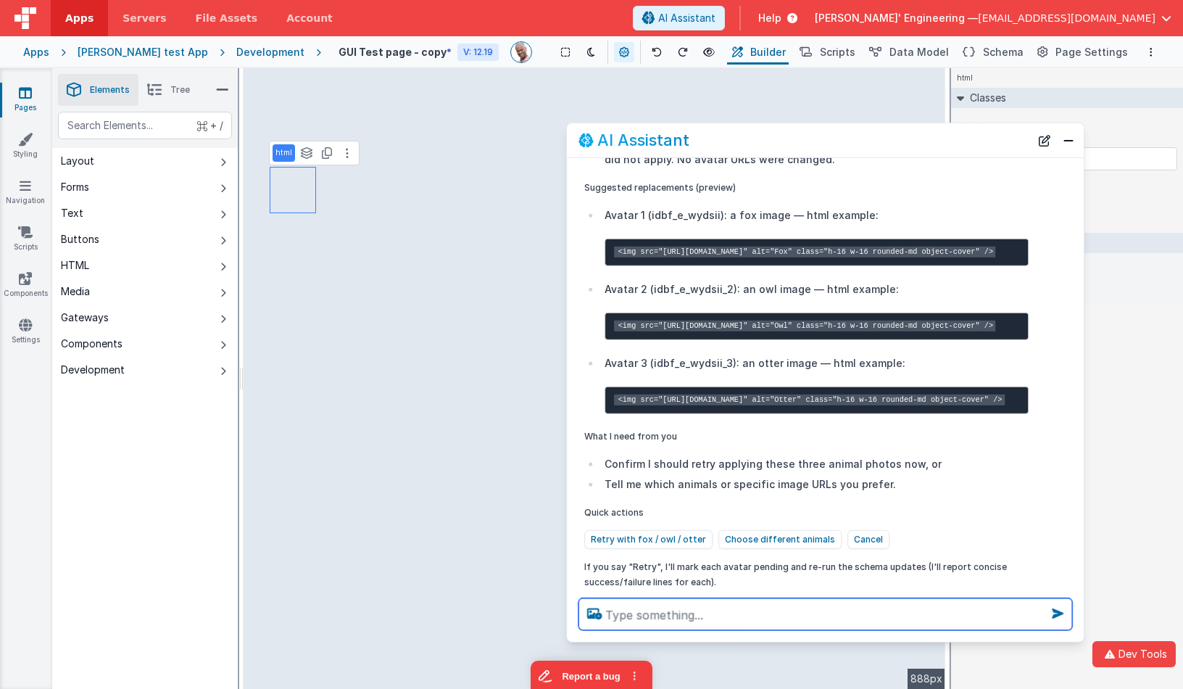
scroll to position [2471, 0]
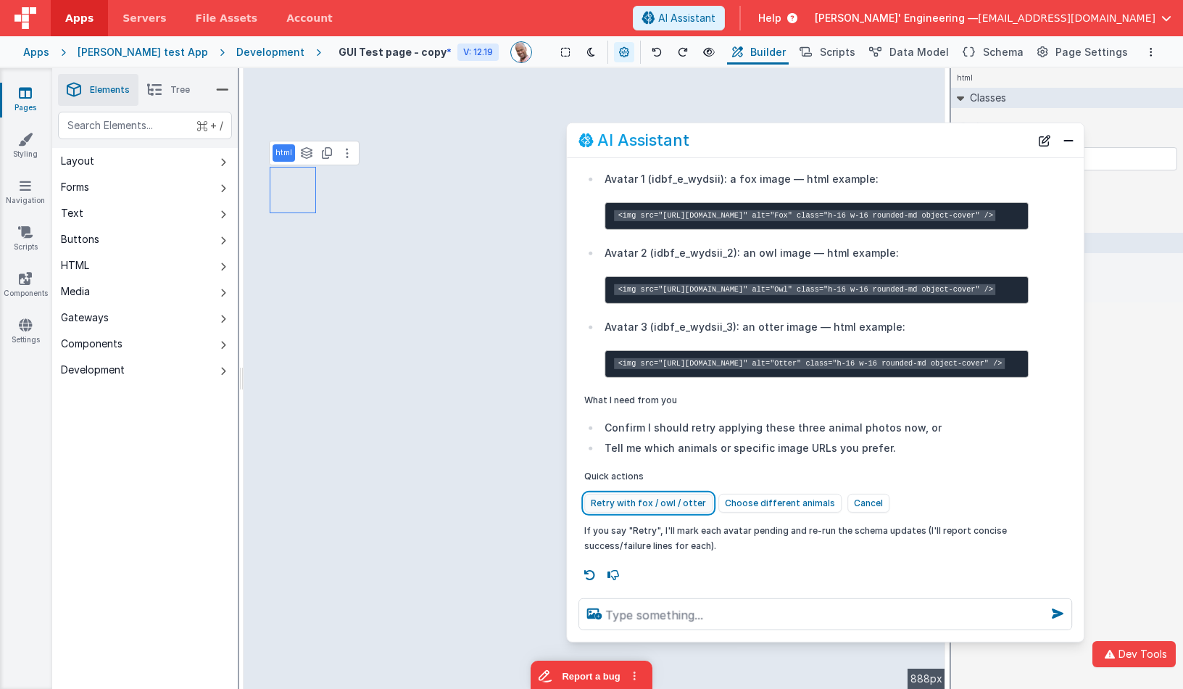
click at [635, 498] on button "Retry with fox / owl / otter" at bounding box center [648, 502] width 128 height 19
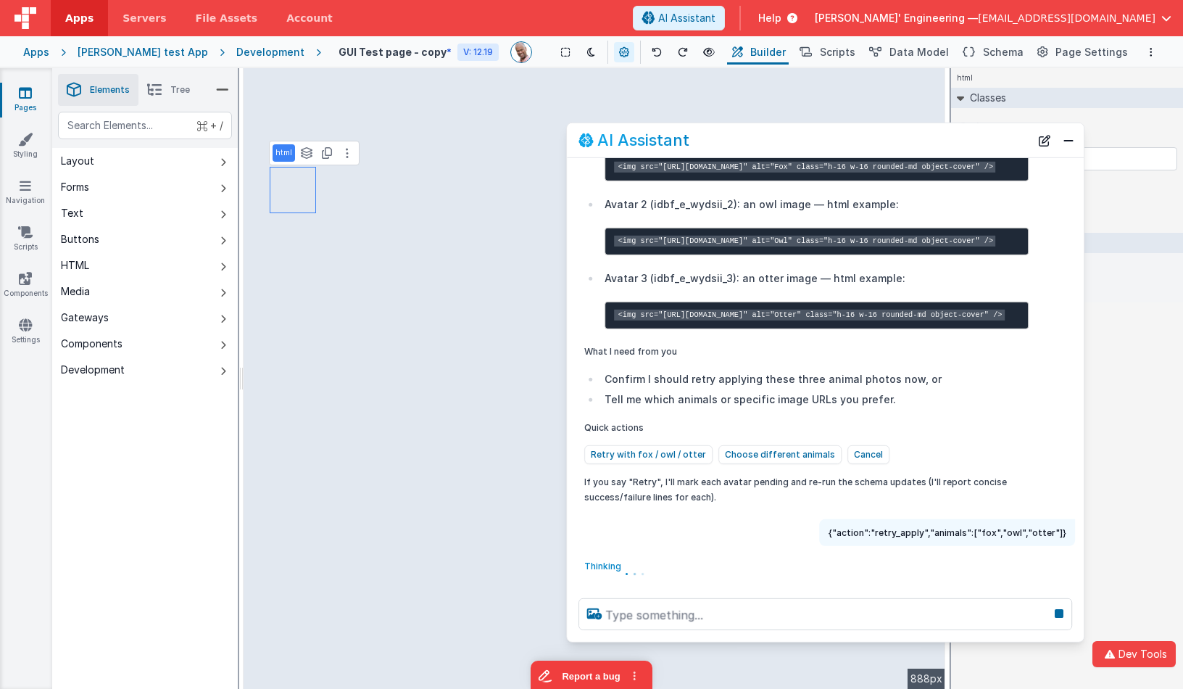
scroll to position [2448, 0]
drag, startPoint x: 952, startPoint y: 534, endPoint x: 948, endPoint y: 543, distance: 9.4
click at [1044, 535] on p "{"action":"retry_apply","animals":["fox","owl","otter"]}" at bounding box center [947, 531] width 239 height 15
click at [597, 542] on div "{"action":"retry_apply","animals":["fox","owl","otter"]}" at bounding box center [821, 531] width 508 height 27
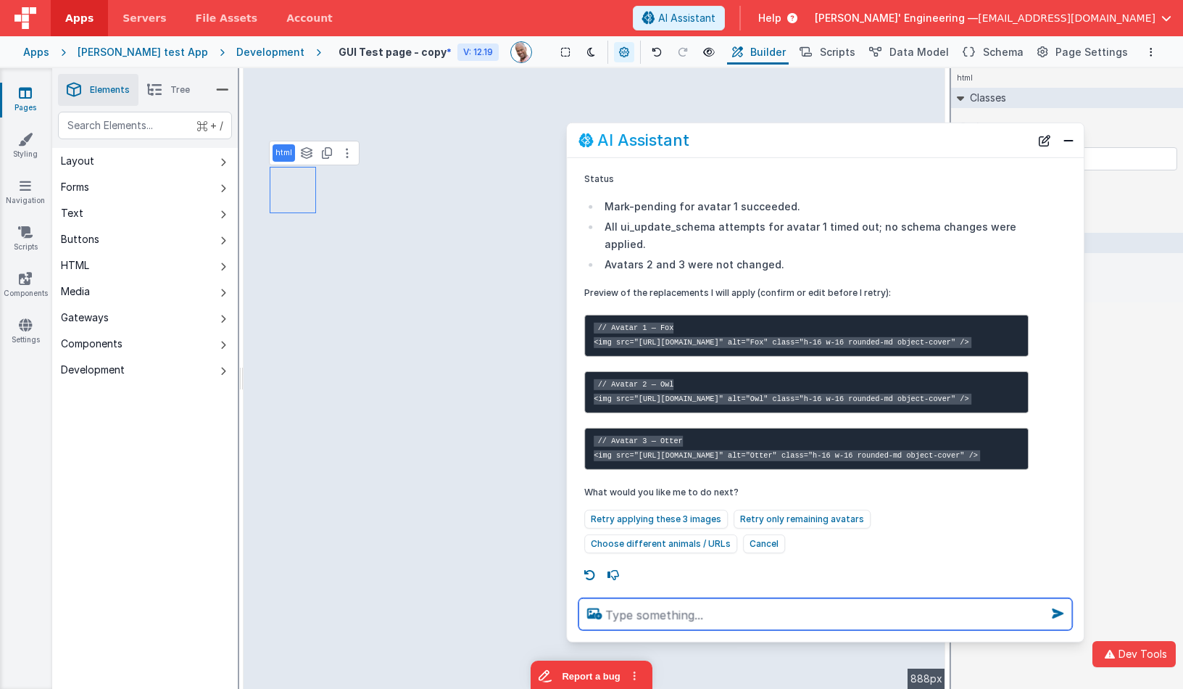
scroll to position [3190, 0]
